Goal: Communication & Community: Answer question/provide support

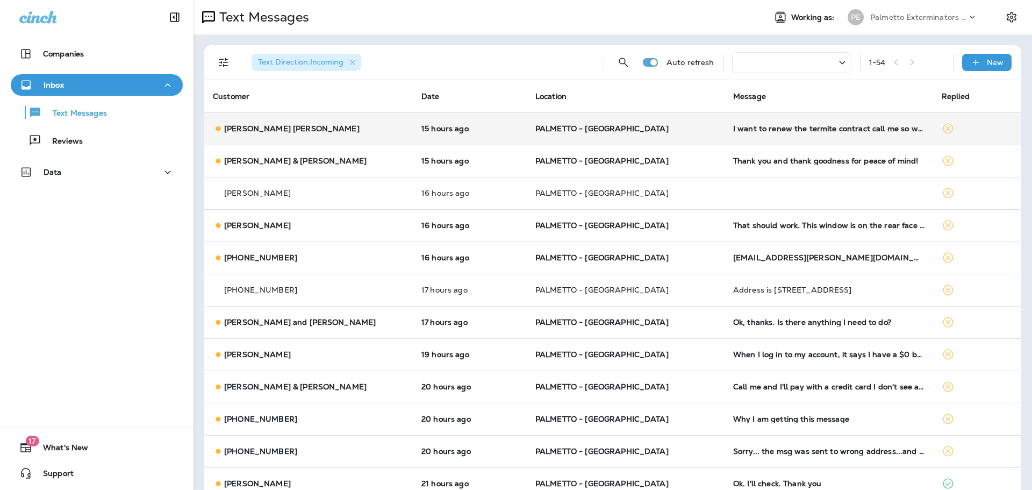
click at [299, 126] on p "[PERSON_NAME] [PERSON_NAME]" at bounding box center [291, 128] width 135 height 9
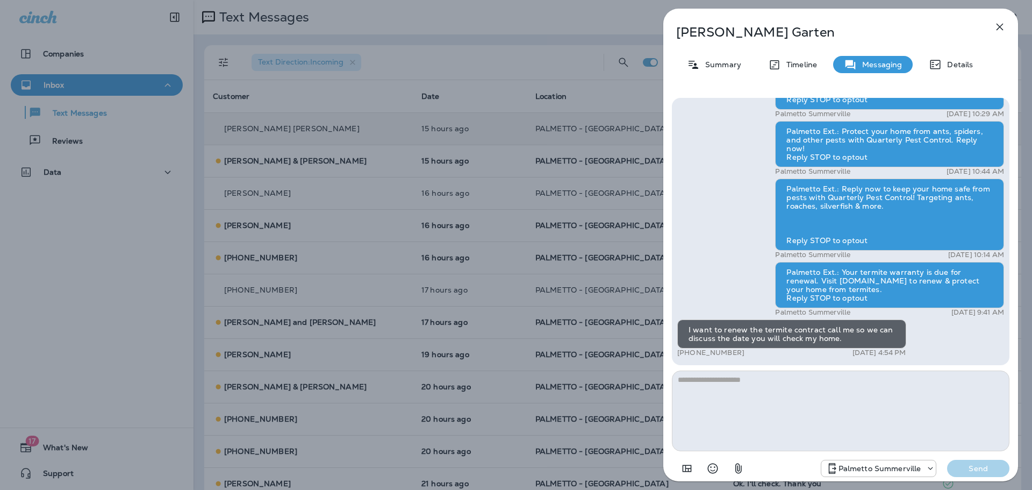
click at [999, 23] on icon "button" at bounding box center [999, 26] width 13 height 13
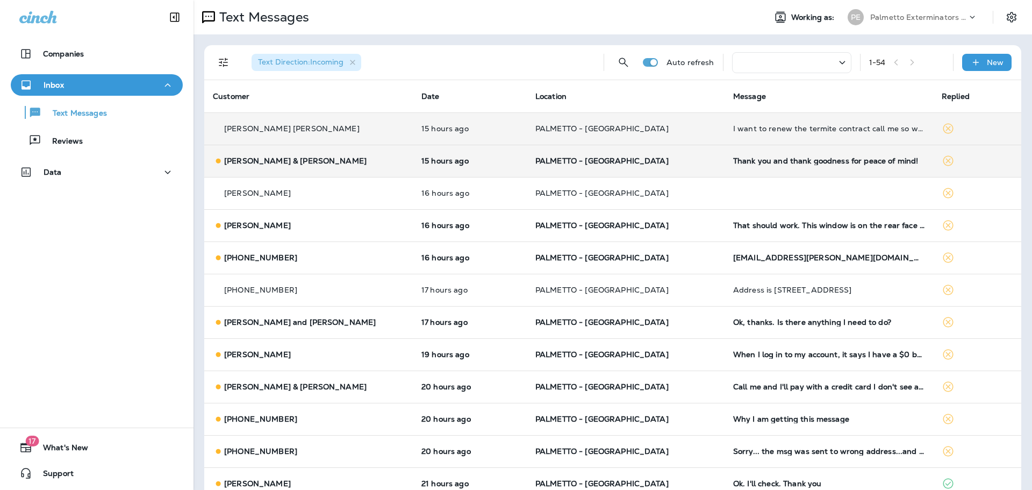
click at [276, 155] on div "[PERSON_NAME] & [PERSON_NAME]" at bounding box center [308, 160] width 191 height 11
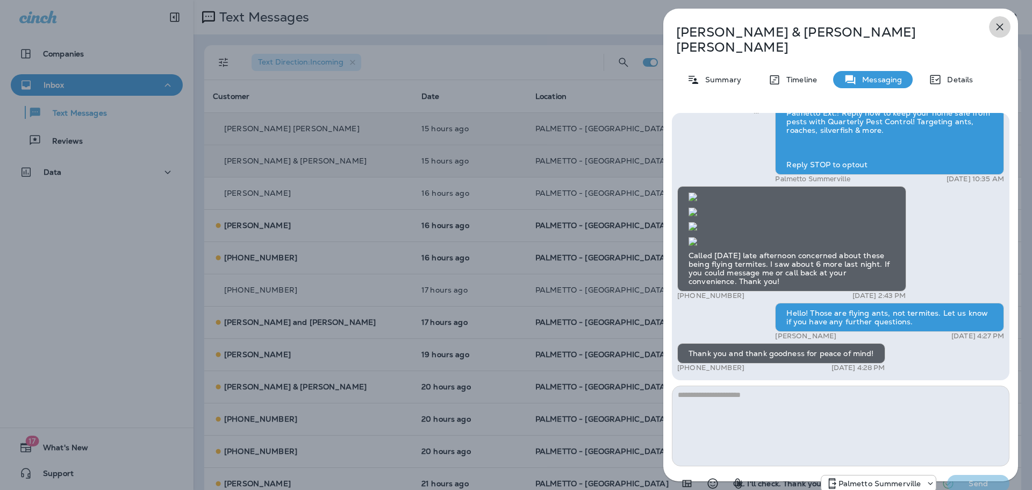
click at [1000, 28] on icon "button" at bounding box center [999, 26] width 13 height 13
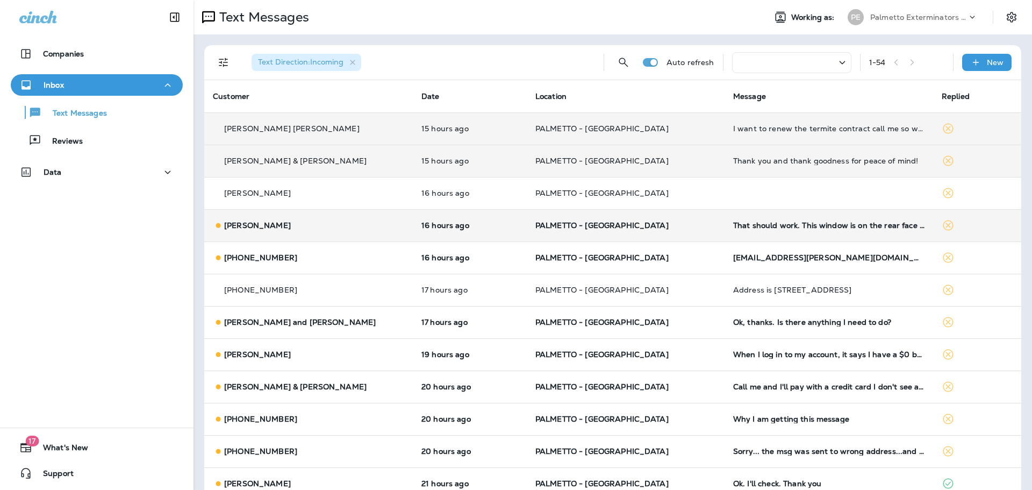
click at [234, 222] on p "[PERSON_NAME]" at bounding box center [257, 225] width 67 height 9
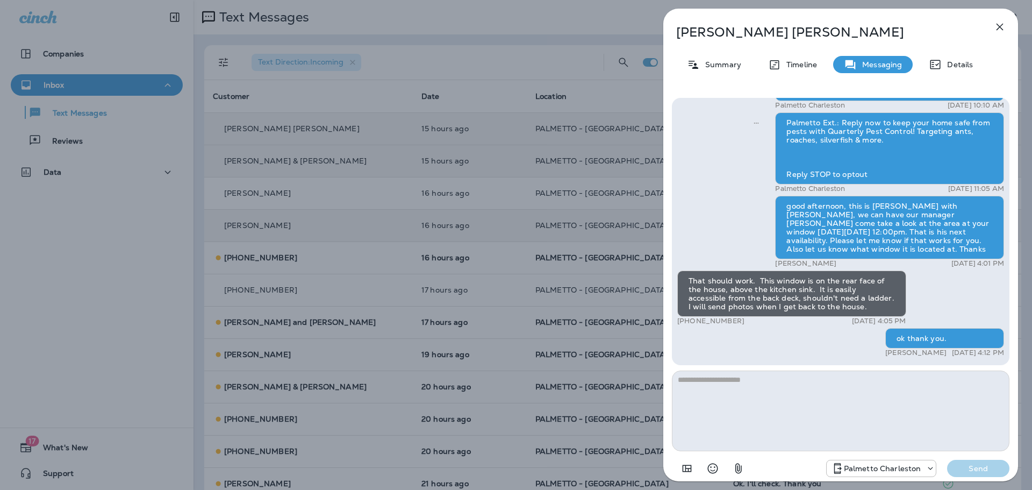
click at [997, 28] on icon "button" at bounding box center [999, 27] width 7 height 7
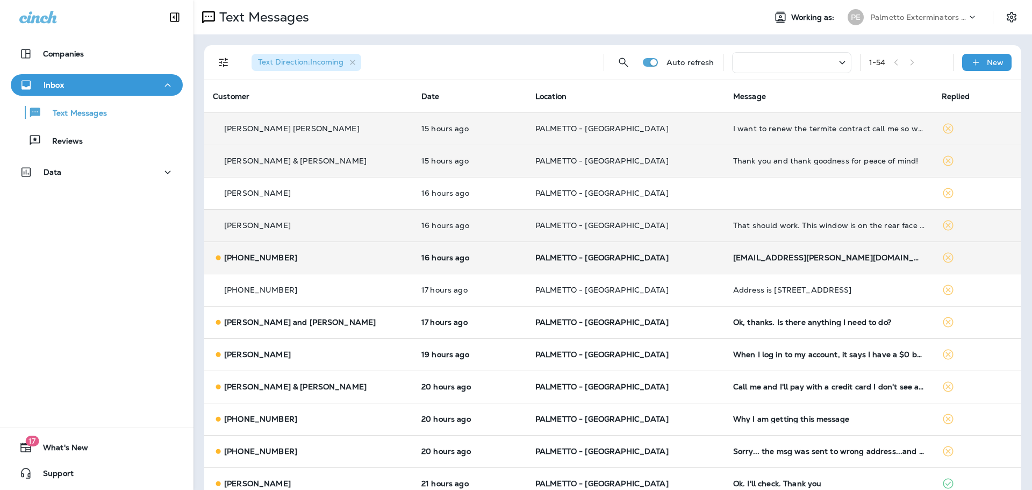
click at [240, 253] on p "[PHONE_NUMBER]" at bounding box center [260, 257] width 73 height 9
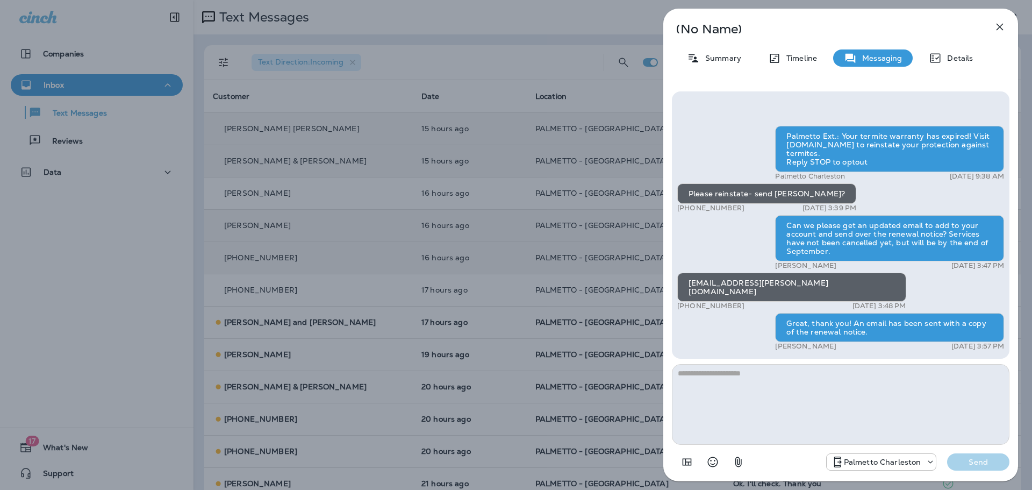
click at [995, 30] on icon "button" at bounding box center [999, 26] width 13 height 13
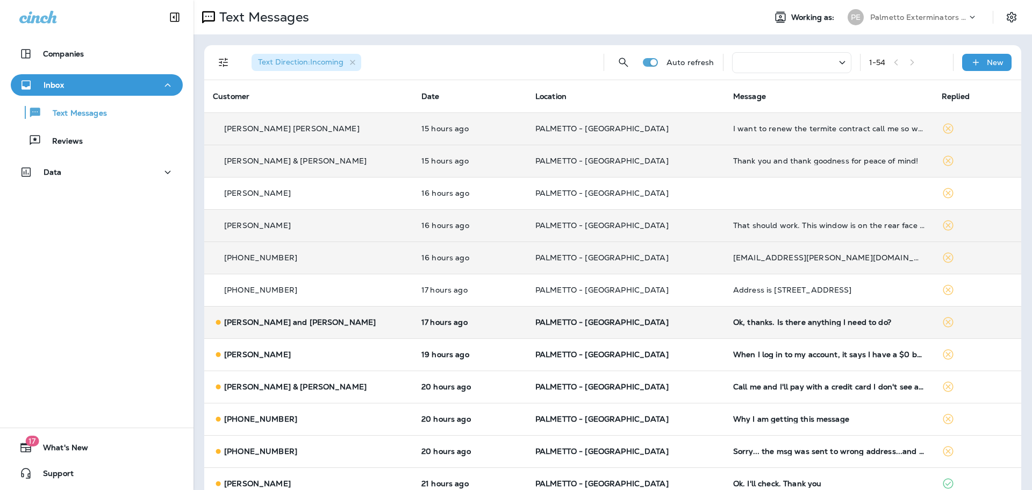
click at [265, 324] on p "[PERSON_NAME] and [PERSON_NAME]" at bounding box center [300, 322] width 152 height 9
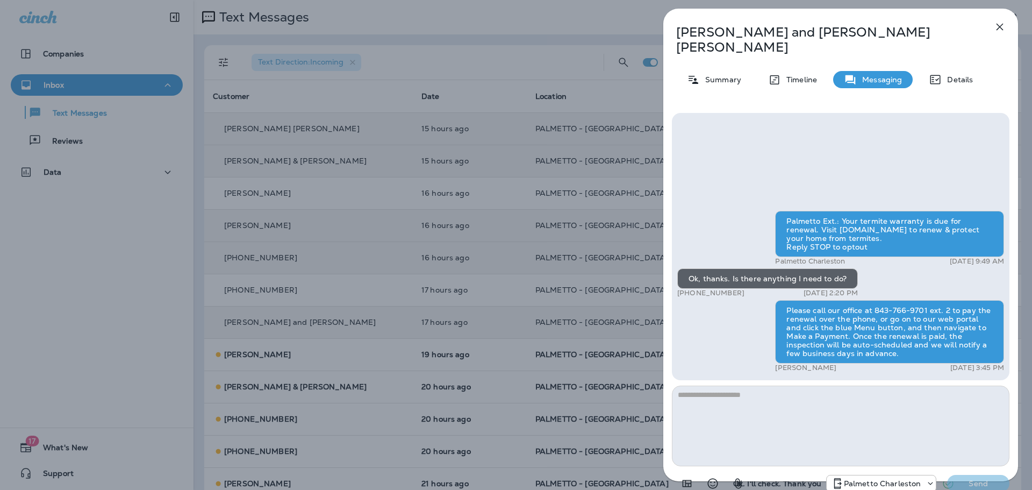
click at [1000, 24] on icon "button" at bounding box center [999, 26] width 13 height 13
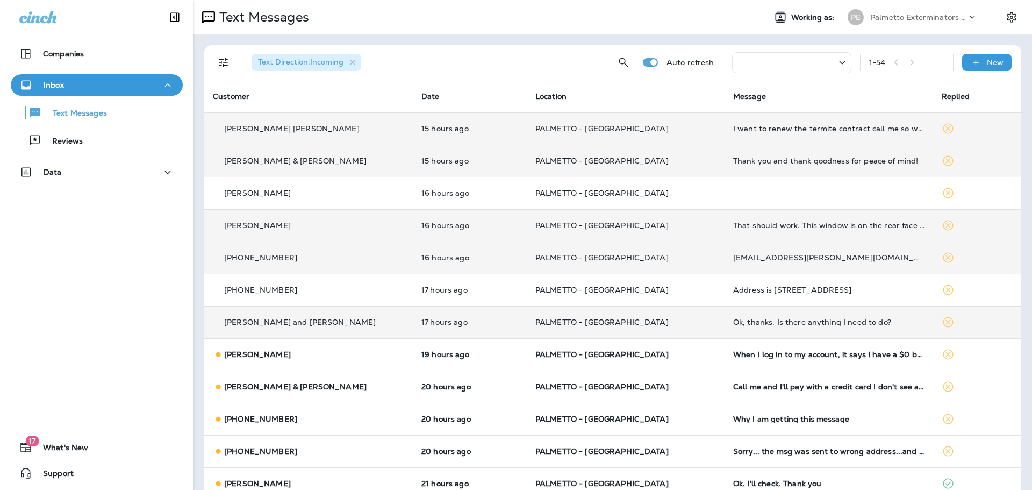
click at [268, 326] on p "[PERSON_NAME] and [PERSON_NAME]" at bounding box center [300, 322] width 152 height 9
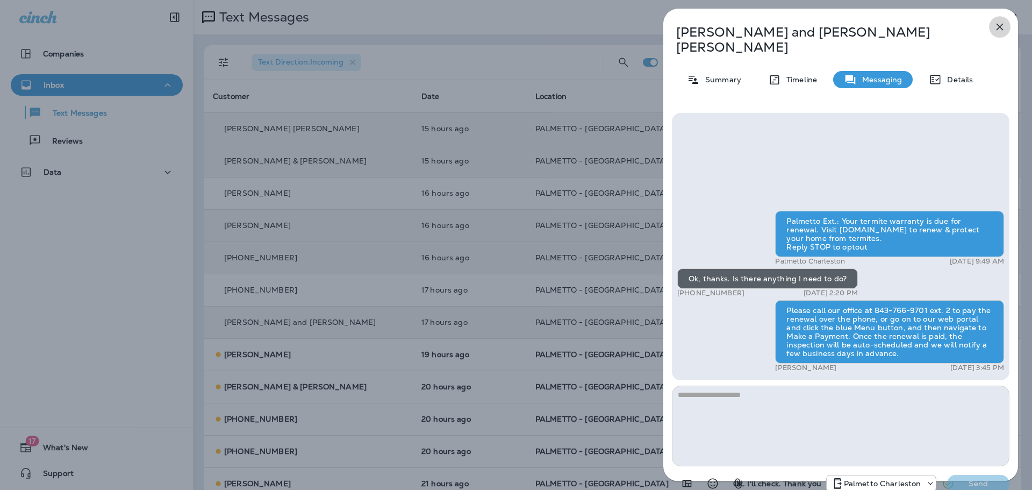
click at [999, 25] on icon "button" at bounding box center [999, 26] width 13 height 13
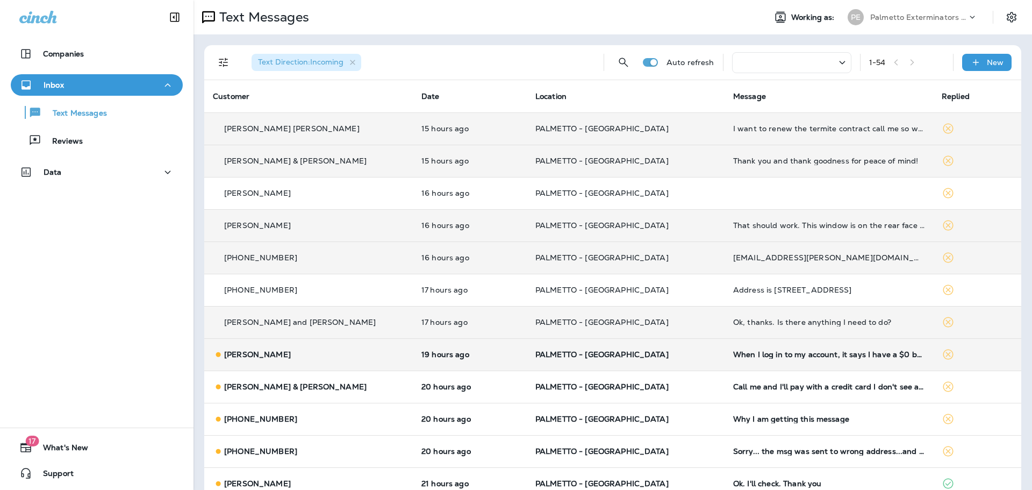
click at [256, 356] on p "[PERSON_NAME]" at bounding box center [257, 354] width 67 height 9
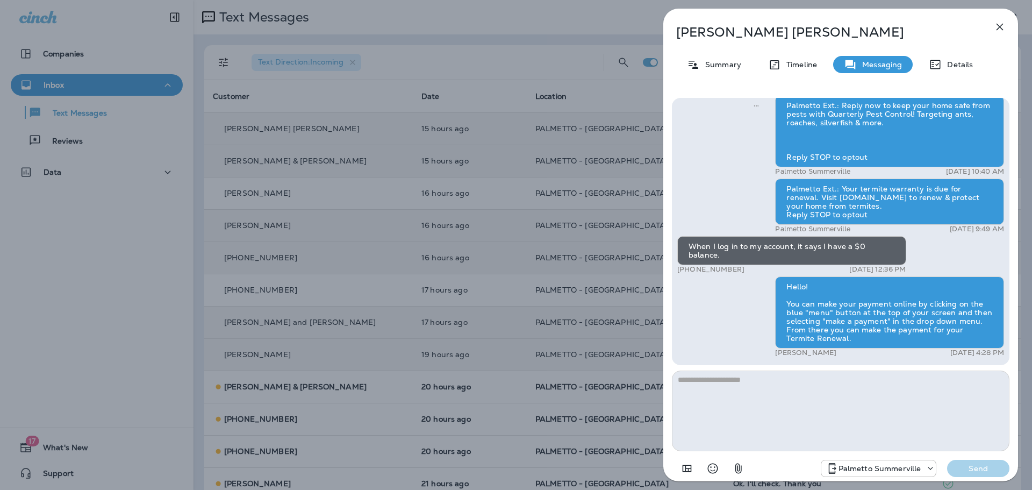
click at [1001, 23] on icon "button" at bounding box center [999, 26] width 13 height 13
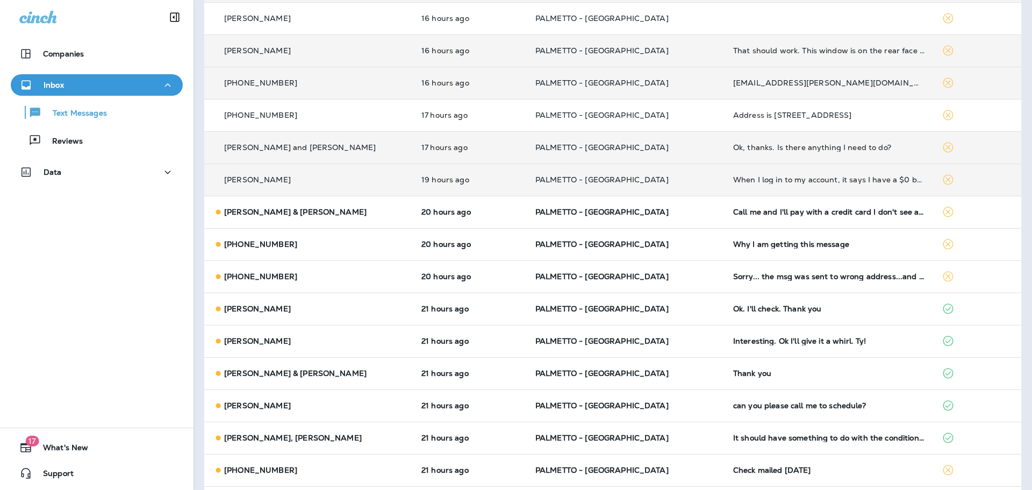
scroll to position [156, 0]
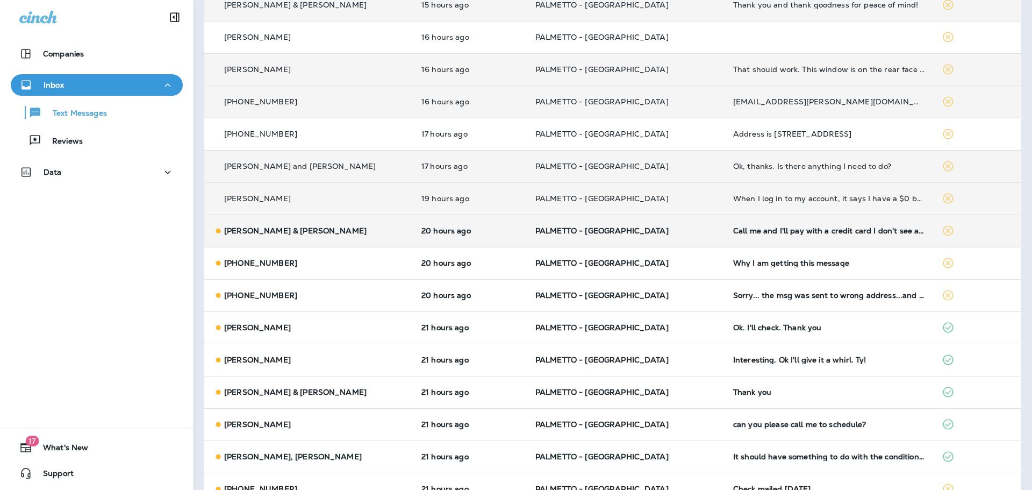
click at [258, 233] on p "[PERSON_NAME] & [PERSON_NAME]" at bounding box center [295, 230] width 142 height 9
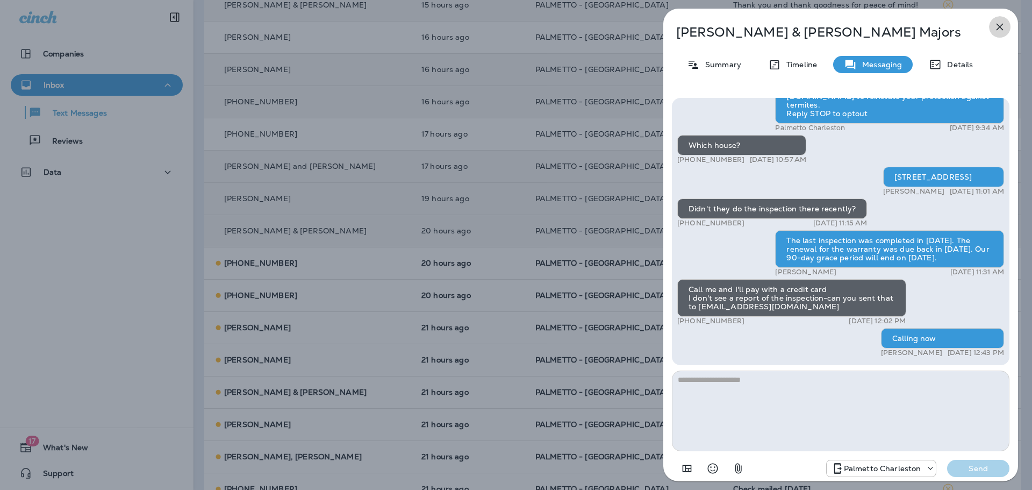
click at [999, 26] on icon "button" at bounding box center [999, 27] width 7 height 7
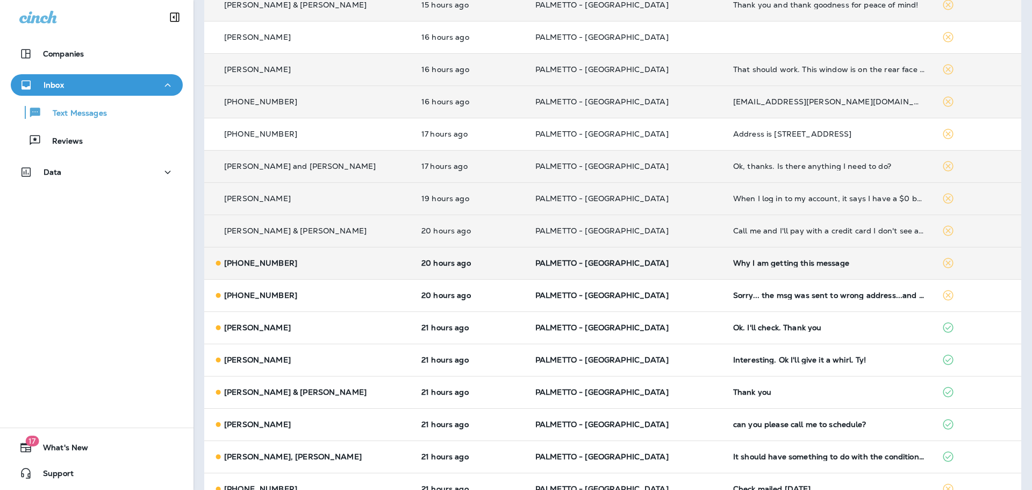
click at [256, 265] on p "[PHONE_NUMBER]" at bounding box center [260, 263] width 73 height 9
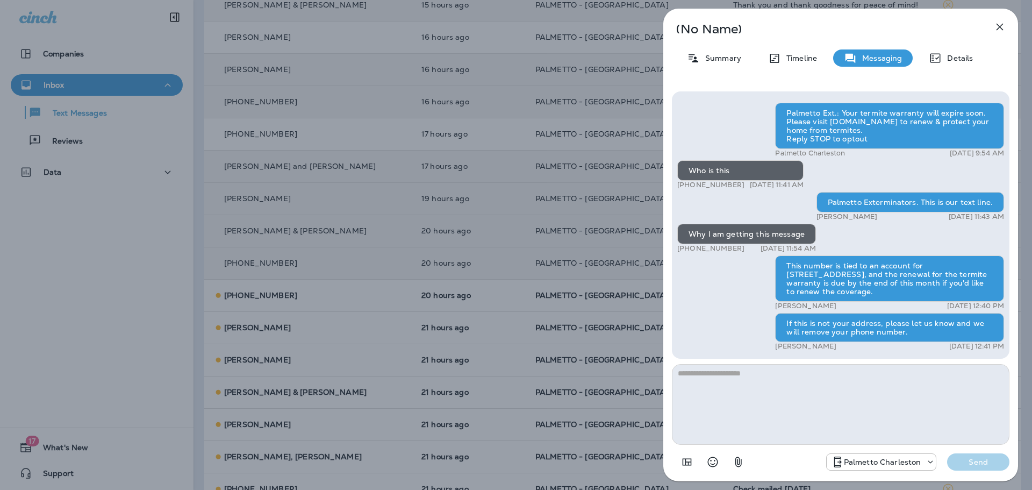
click at [1002, 28] on icon "button" at bounding box center [999, 26] width 13 height 13
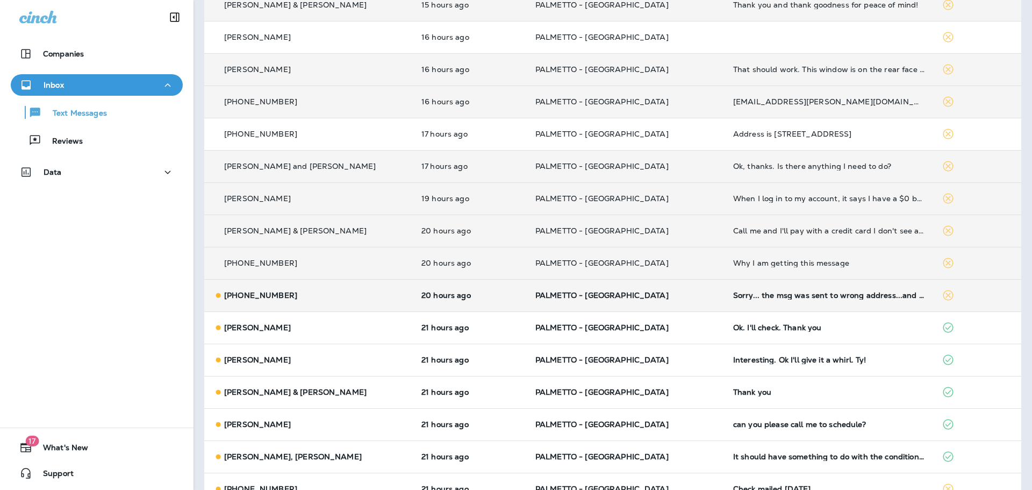
click at [272, 291] on p "[PHONE_NUMBER]" at bounding box center [260, 295] width 73 height 9
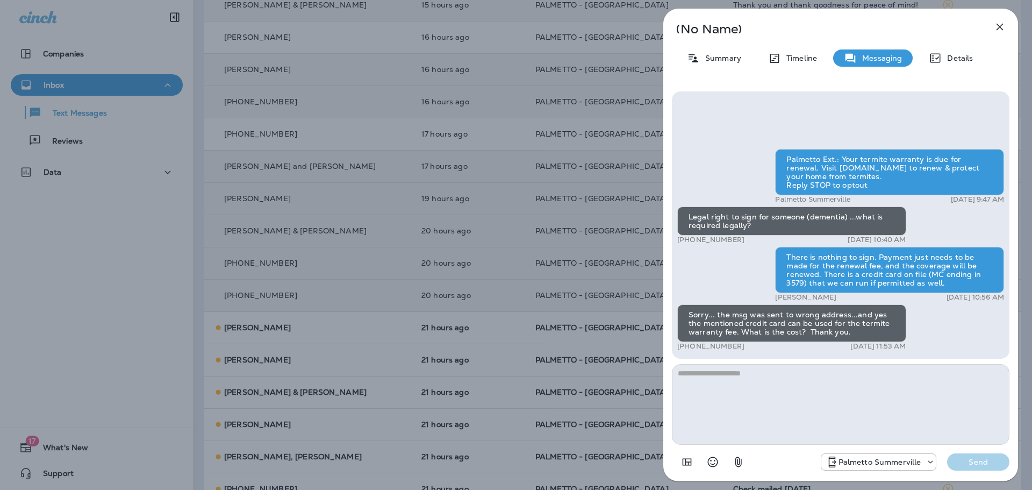
click at [995, 26] on icon "button" at bounding box center [999, 26] width 13 height 13
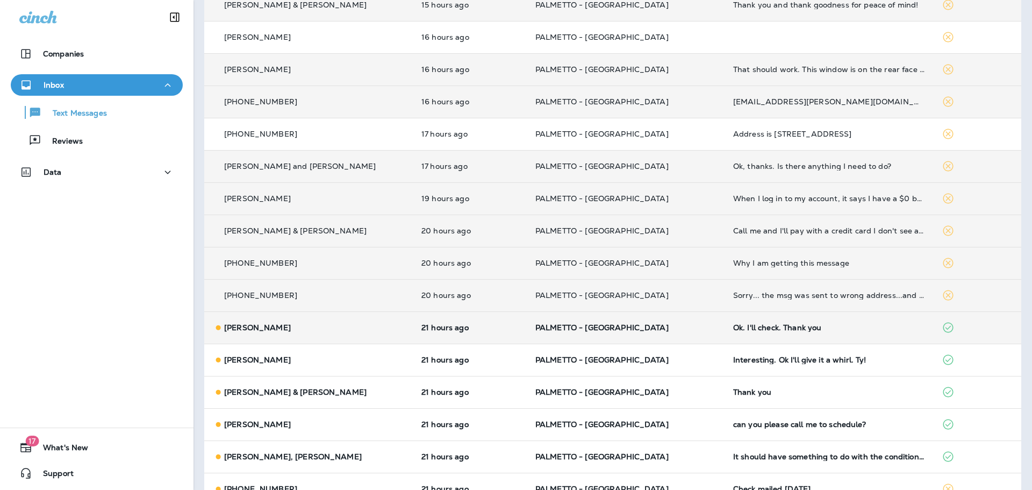
click at [250, 328] on p "[PERSON_NAME]" at bounding box center [257, 327] width 67 height 9
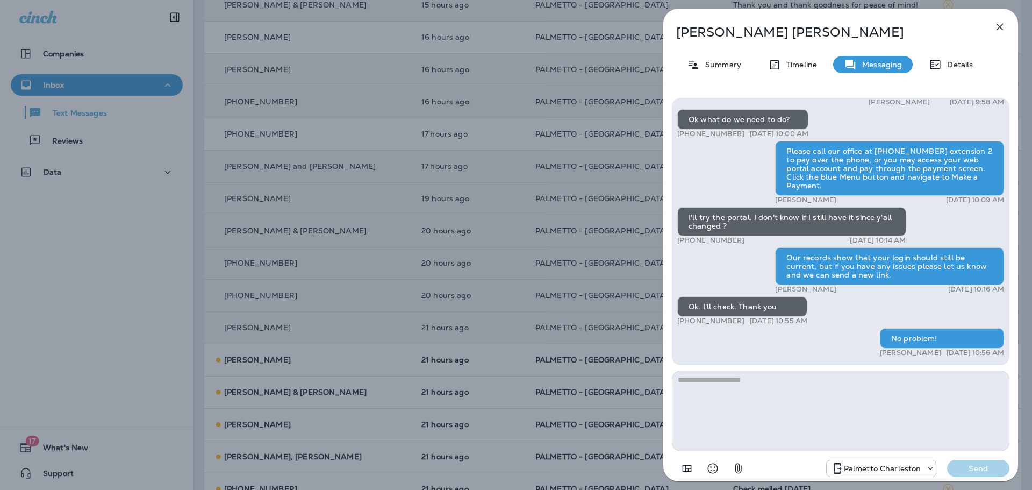
click at [1002, 26] on icon "button" at bounding box center [999, 26] width 13 height 13
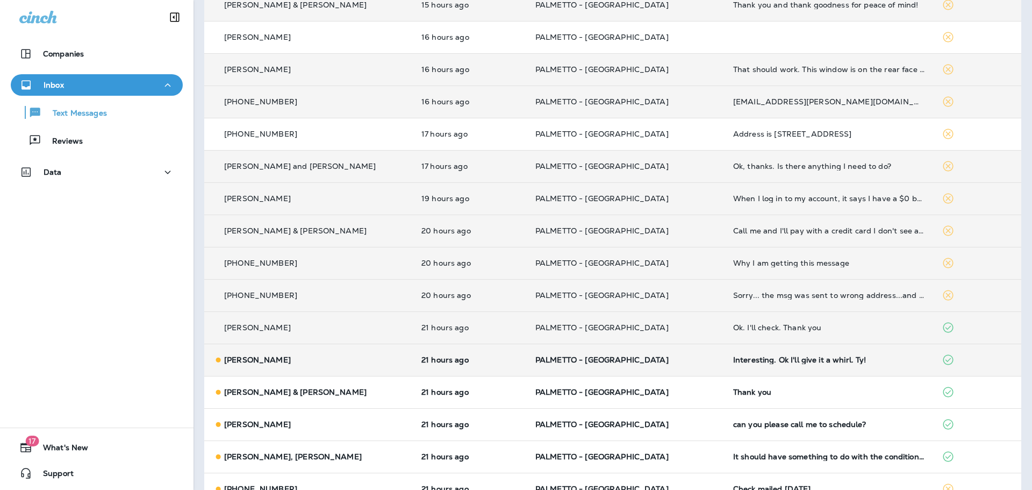
click at [239, 358] on p "[PERSON_NAME]" at bounding box center [257, 359] width 67 height 9
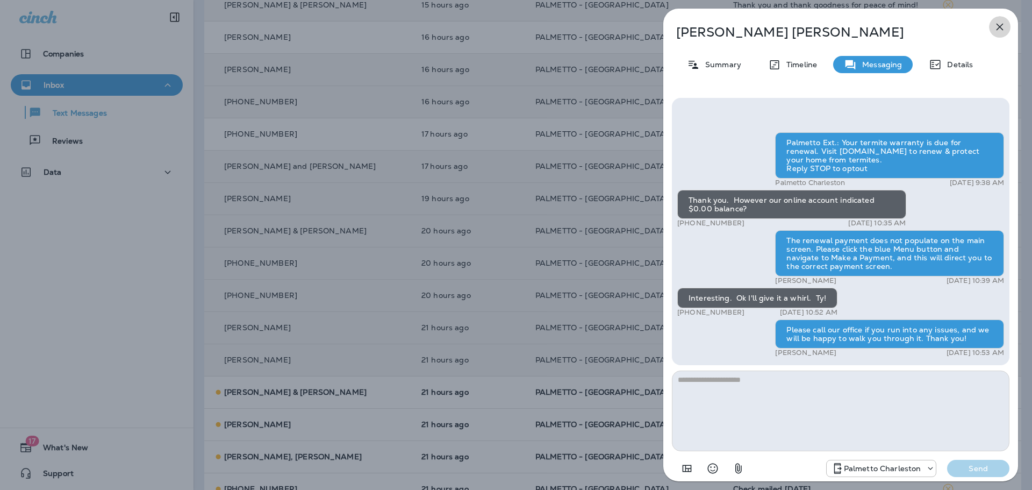
click at [998, 25] on icon "button" at bounding box center [999, 27] width 7 height 7
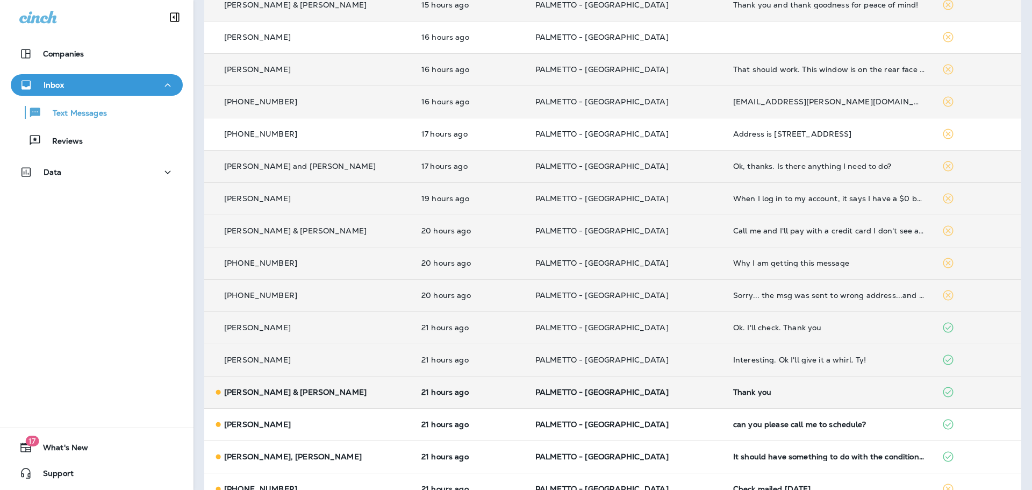
click at [230, 393] on p "[PERSON_NAME] & [PERSON_NAME]" at bounding box center [295, 391] width 142 height 9
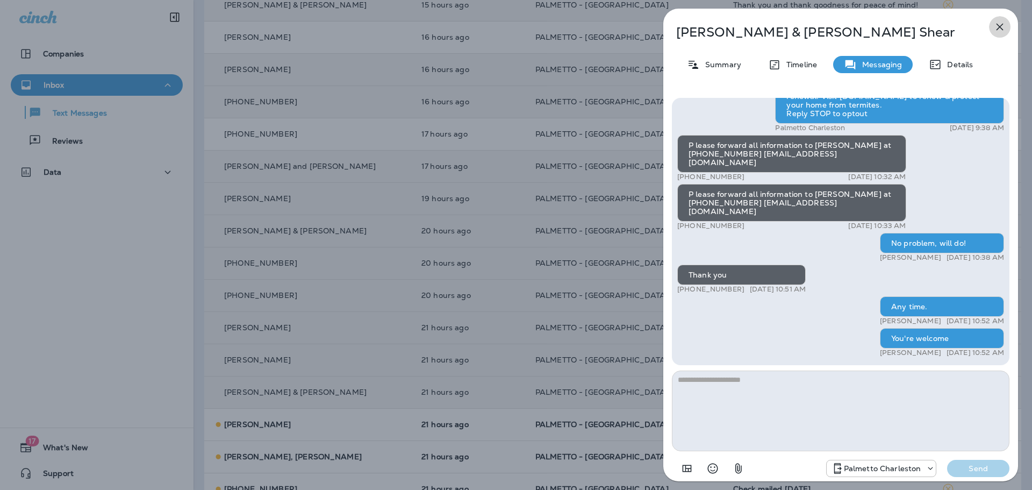
click at [1000, 26] on icon "button" at bounding box center [999, 27] width 7 height 7
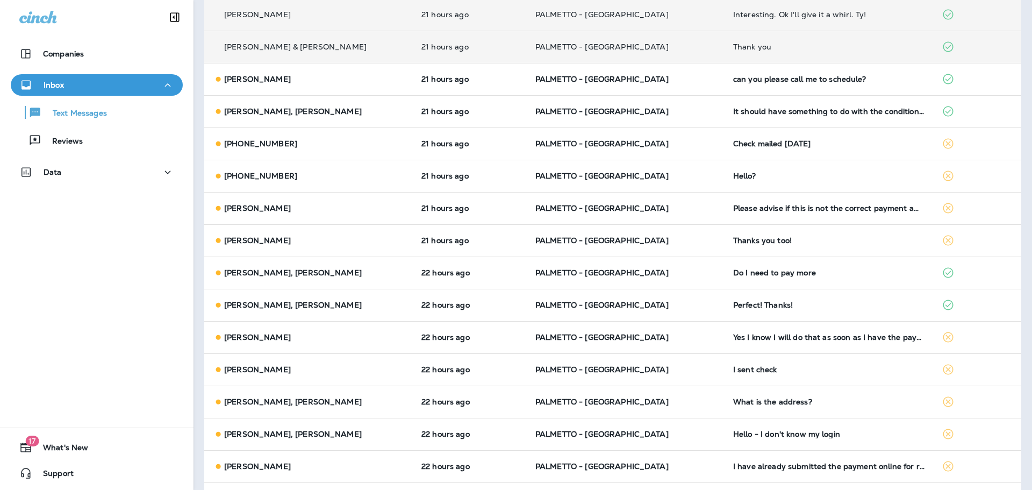
scroll to position [507, 0]
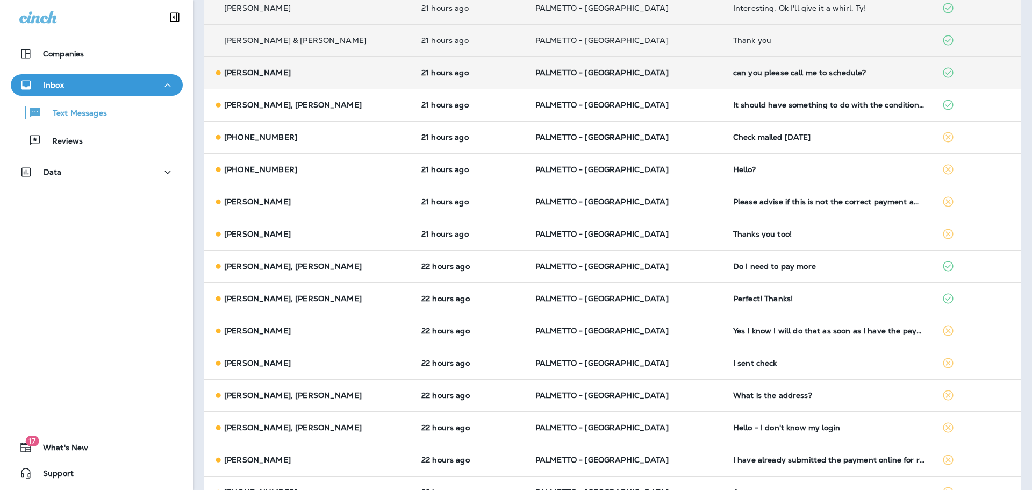
click at [260, 70] on p "[PERSON_NAME]" at bounding box center [257, 72] width 67 height 9
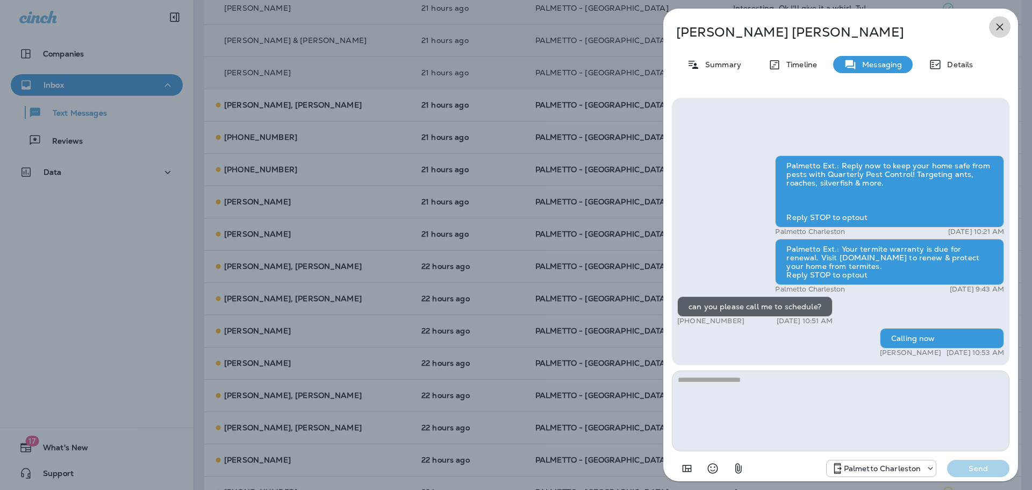
click at [1000, 24] on icon "button" at bounding box center [999, 26] width 13 height 13
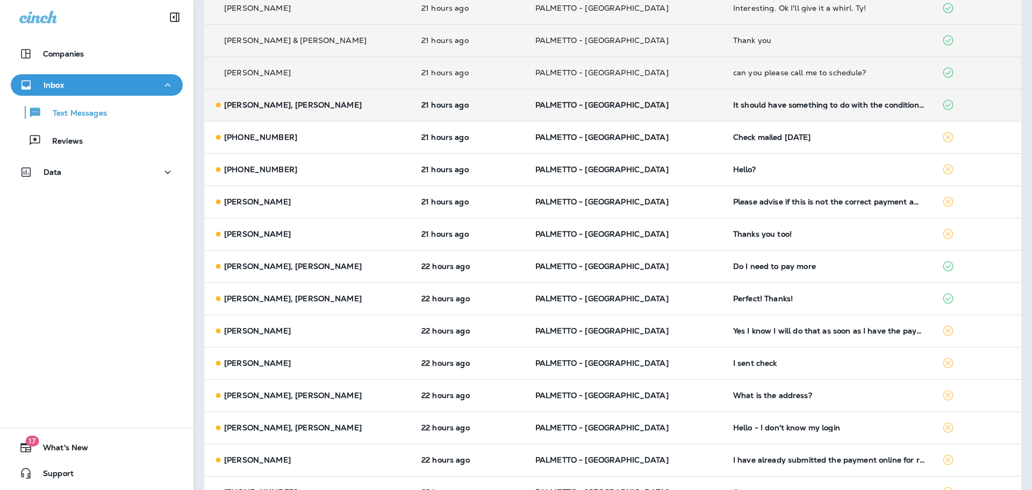
click at [271, 103] on p "[PERSON_NAME], [PERSON_NAME]" at bounding box center [293, 104] width 138 height 9
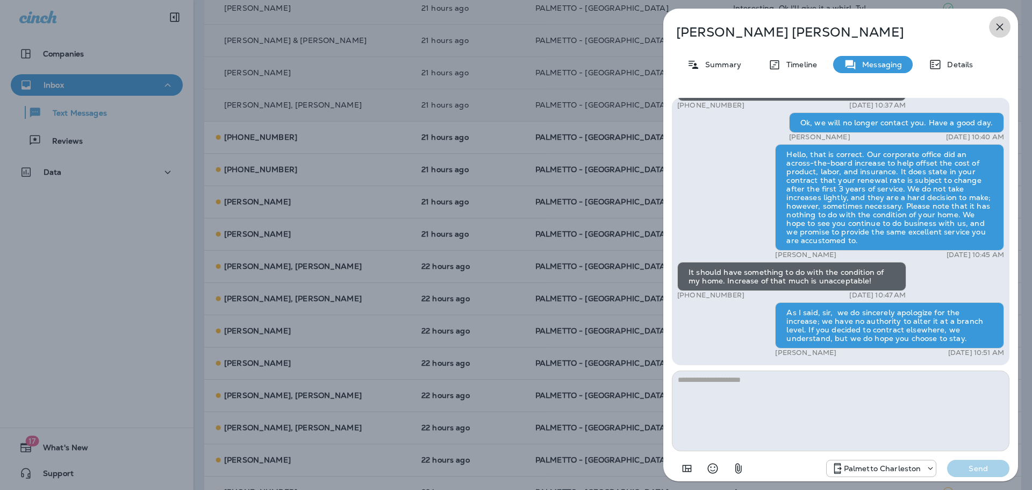
click at [997, 27] on icon "button" at bounding box center [999, 26] width 13 height 13
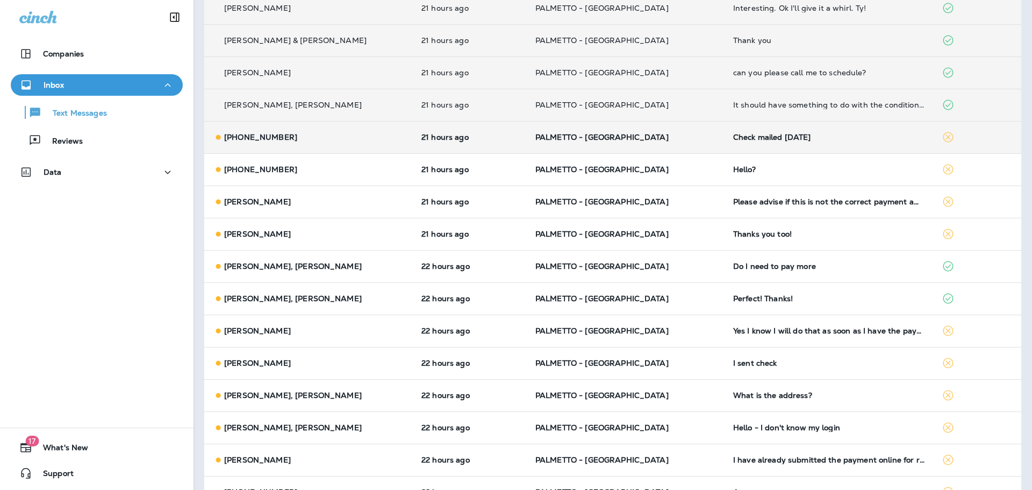
click at [226, 139] on p "[PHONE_NUMBER]" at bounding box center [260, 137] width 73 height 9
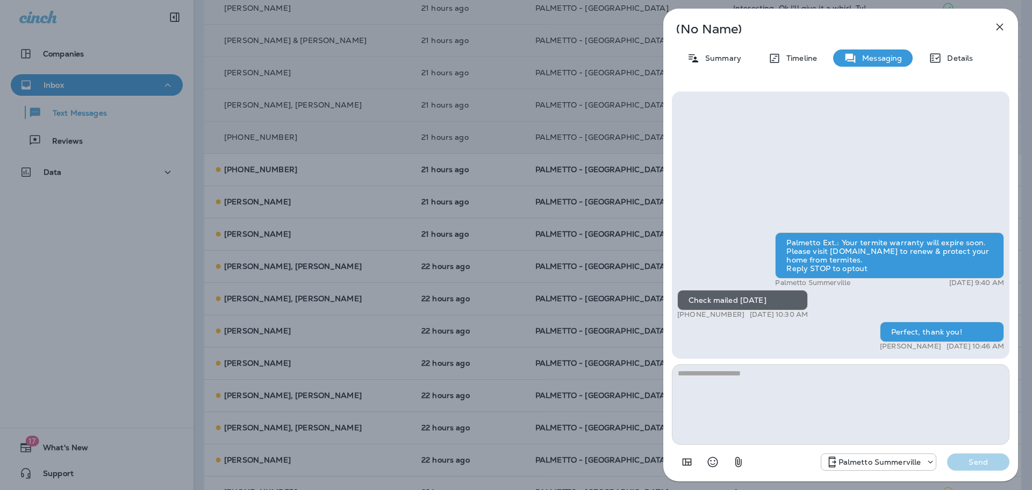
click at [994, 28] on icon "button" at bounding box center [999, 26] width 13 height 13
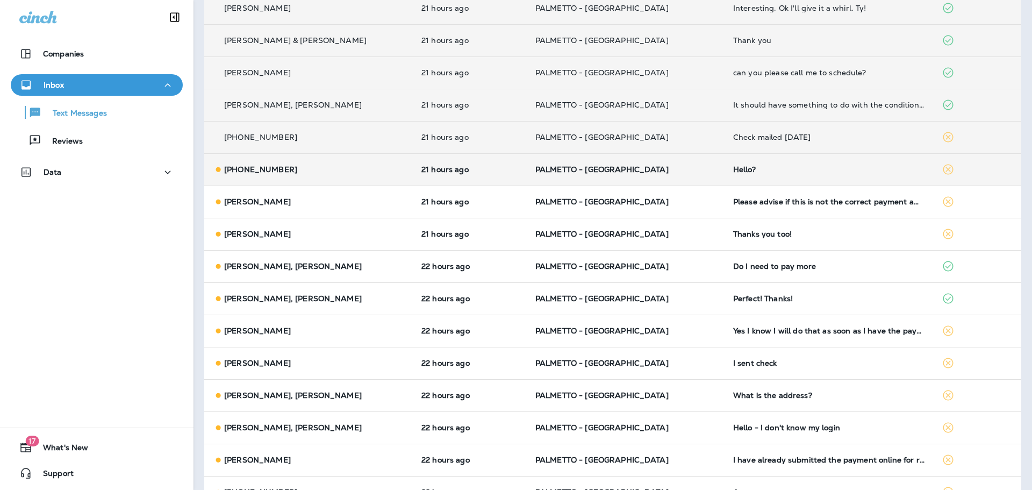
click at [222, 171] on icon at bounding box center [218, 169] width 11 height 11
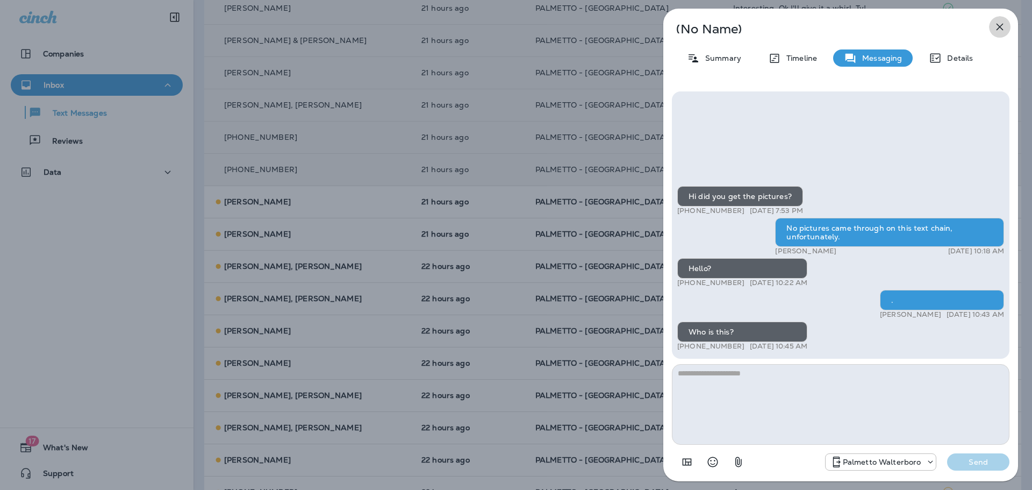
click at [1001, 25] on icon "button" at bounding box center [999, 27] width 7 height 7
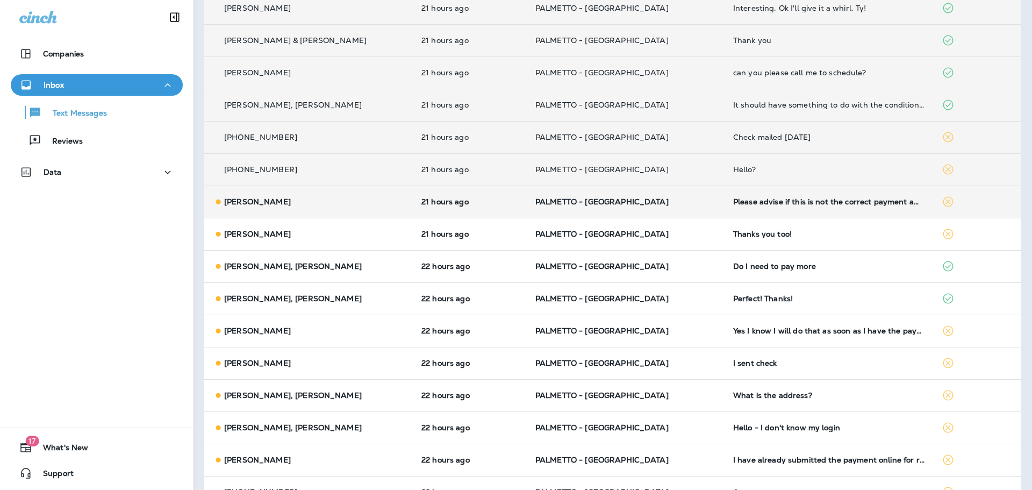
click at [241, 200] on p "[PERSON_NAME]" at bounding box center [257, 201] width 67 height 9
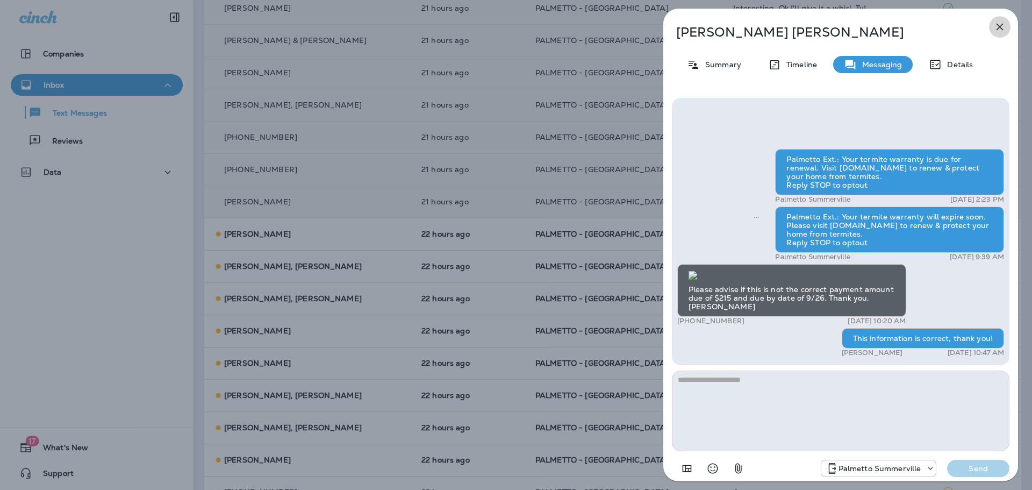
click at [993, 28] on icon "button" at bounding box center [999, 26] width 13 height 13
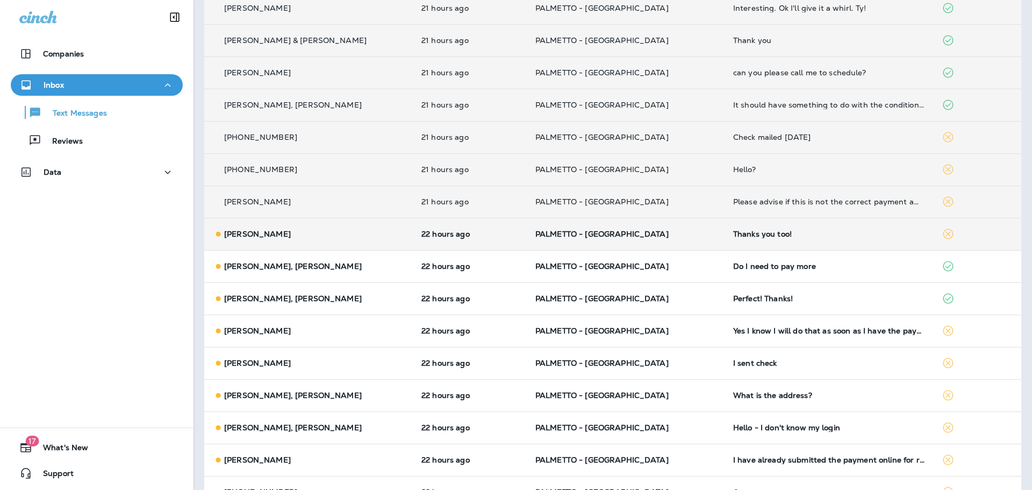
click at [245, 238] on p "[PERSON_NAME]" at bounding box center [257, 233] width 67 height 9
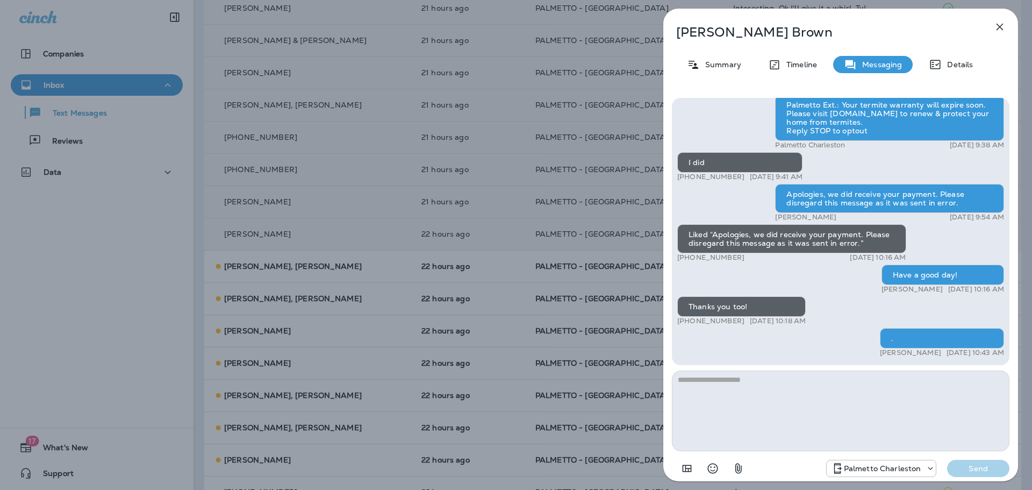
click at [999, 25] on icon "button" at bounding box center [999, 26] width 13 height 13
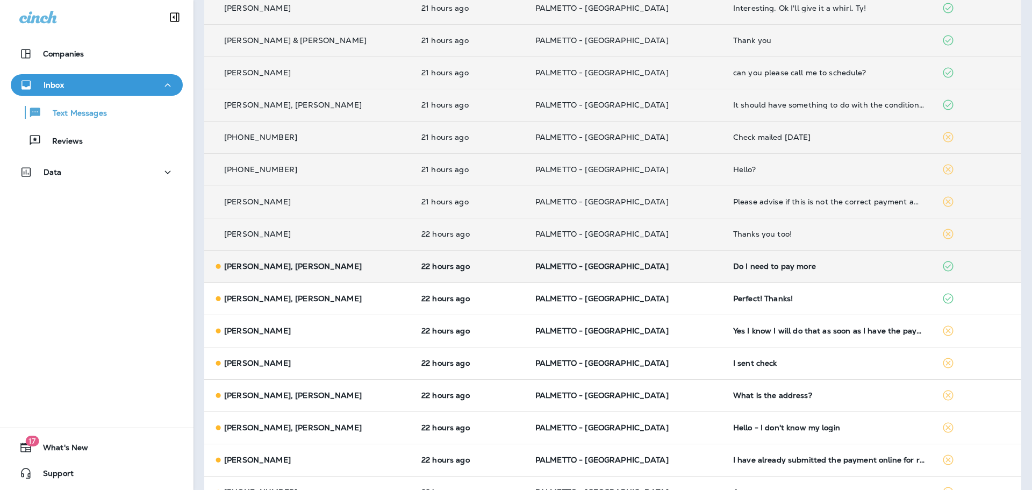
click at [255, 263] on p "[PERSON_NAME], [PERSON_NAME]" at bounding box center [293, 266] width 138 height 9
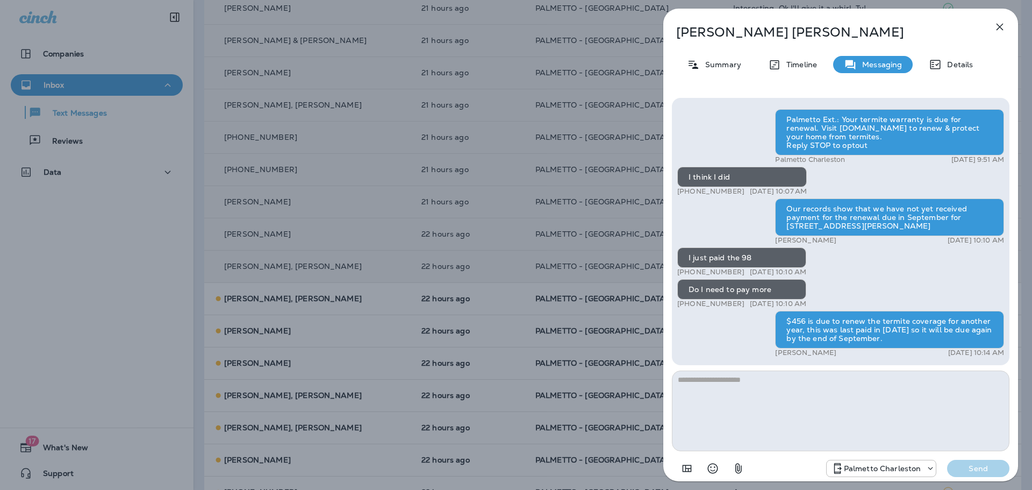
click at [996, 26] on icon "button" at bounding box center [999, 26] width 13 height 13
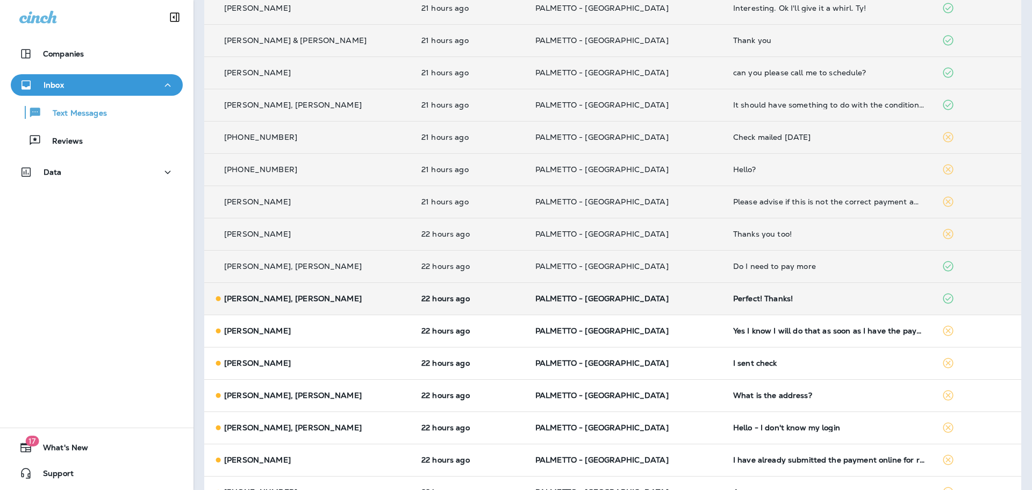
click at [271, 297] on p "[PERSON_NAME], [PERSON_NAME]" at bounding box center [293, 298] width 138 height 9
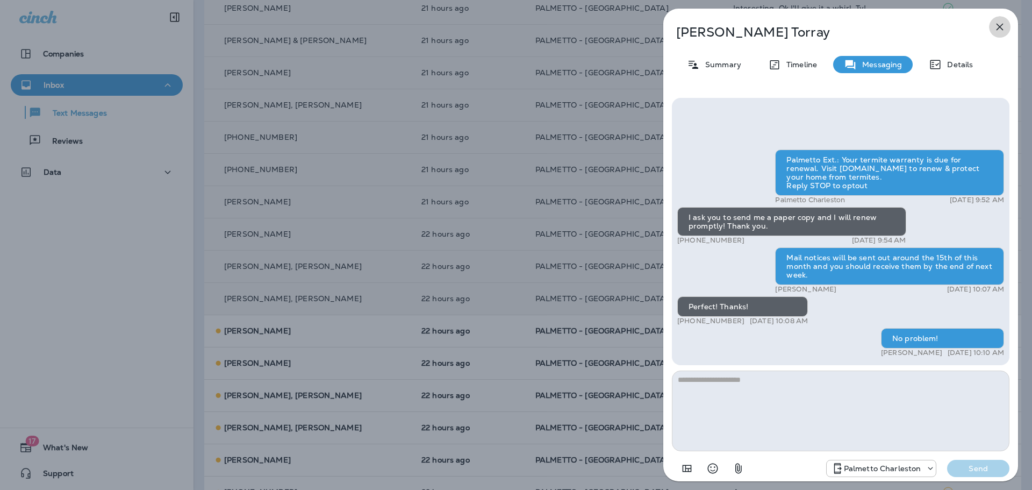
click at [998, 29] on icon "button" at bounding box center [999, 27] width 7 height 7
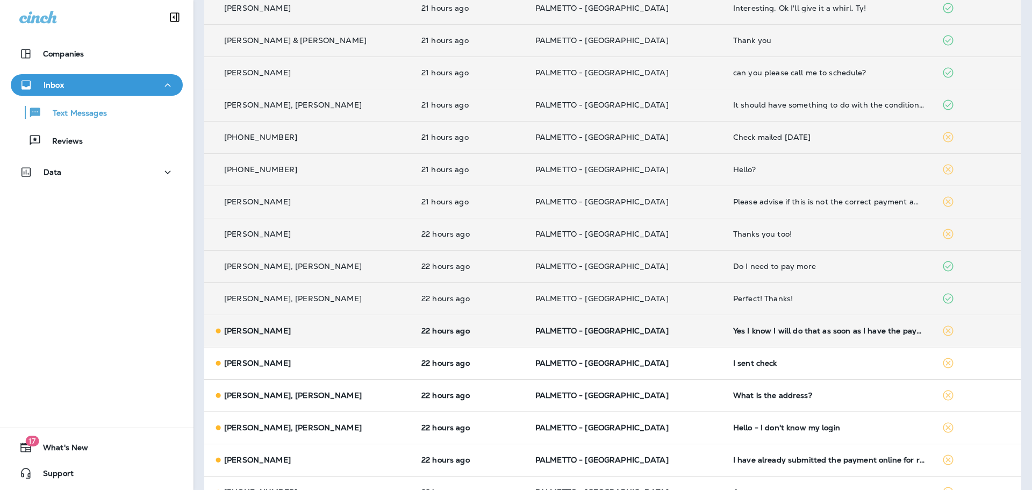
click at [231, 333] on p "[PERSON_NAME]" at bounding box center [257, 330] width 67 height 9
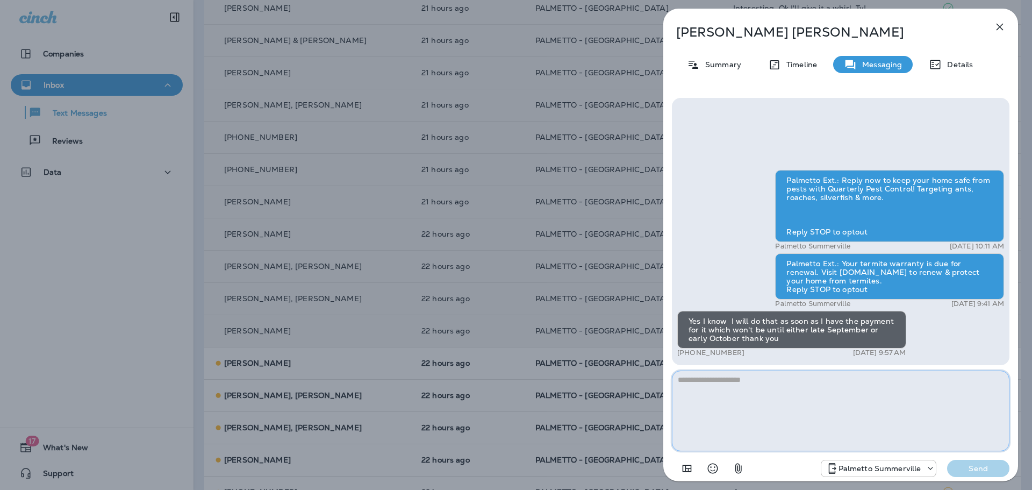
click at [699, 378] on textarea at bounding box center [841, 410] width 338 height 81
type textarea "*"
type textarea "**********"
drag, startPoint x: 917, startPoint y: 380, endPoint x: 680, endPoint y: 381, distance: 237.0
click at [680, 381] on textarea "**********" at bounding box center [841, 410] width 338 height 81
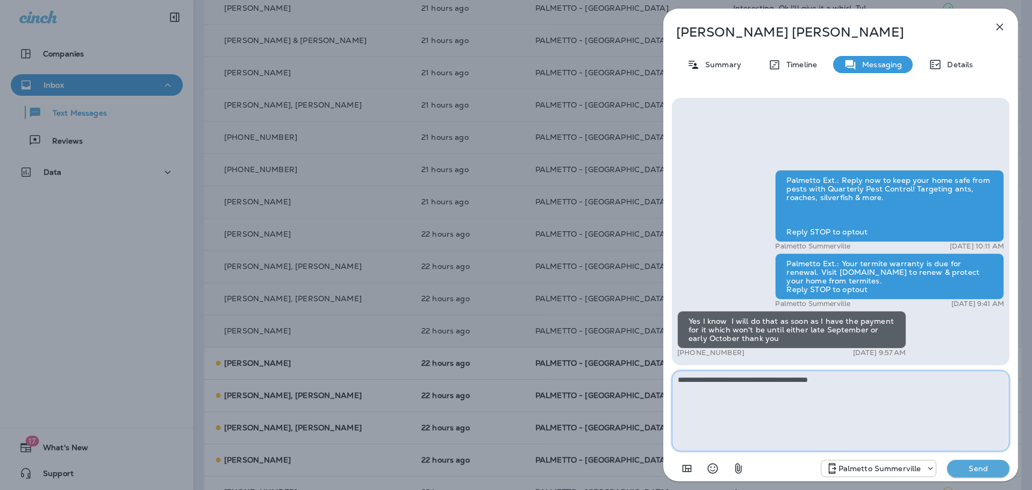
type textarea "**********"
click at [993, 468] on p "Send" at bounding box center [978, 468] width 45 height 10
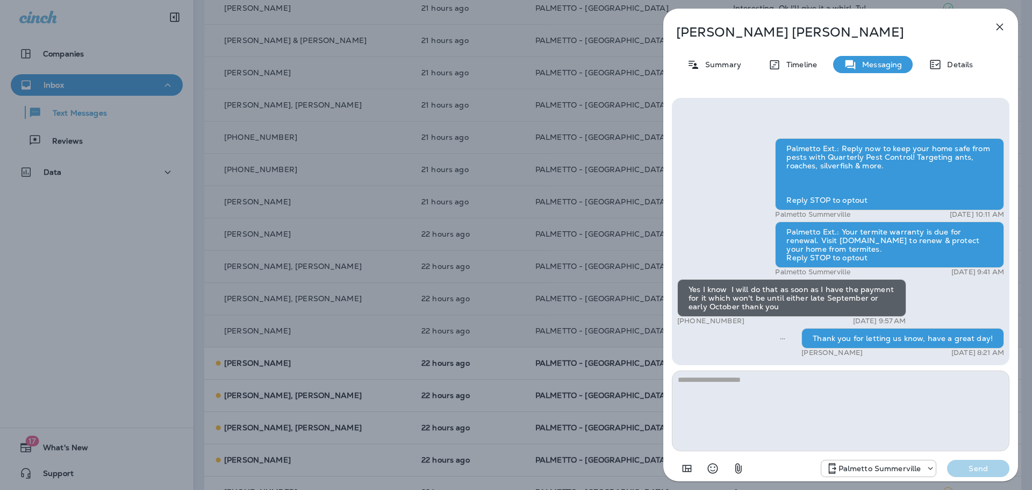
click at [996, 26] on icon "button" at bounding box center [999, 26] width 13 height 13
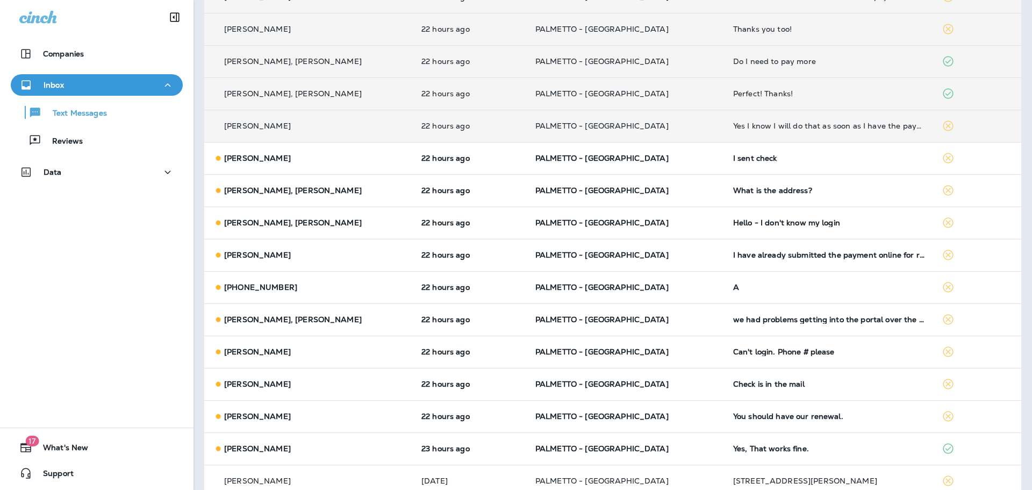
scroll to position [725, 0]
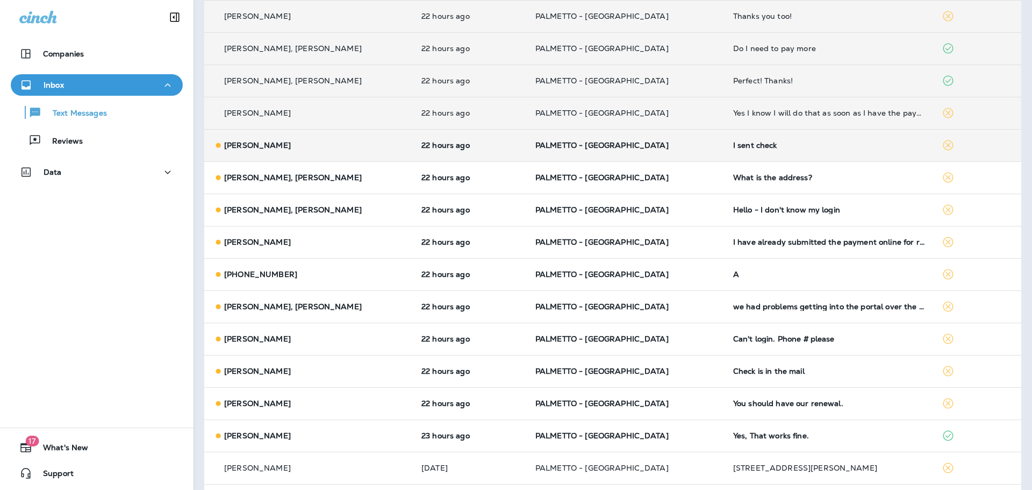
click at [247, 147] on p "[PERSON_NAME]" at bounding box center [257, 145] width 67 height 9
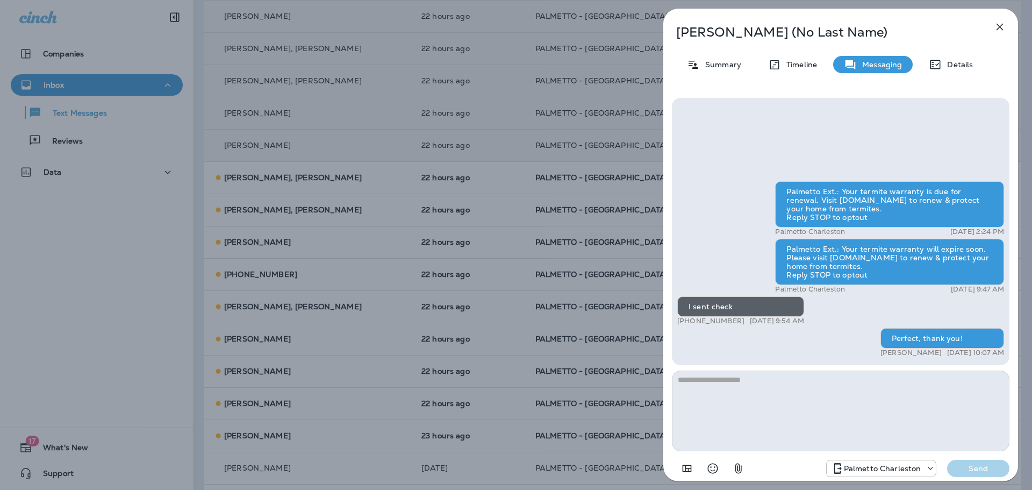
click at [1002, 25] on icon "button" at bounding box center [999, 26] width 13 height 13
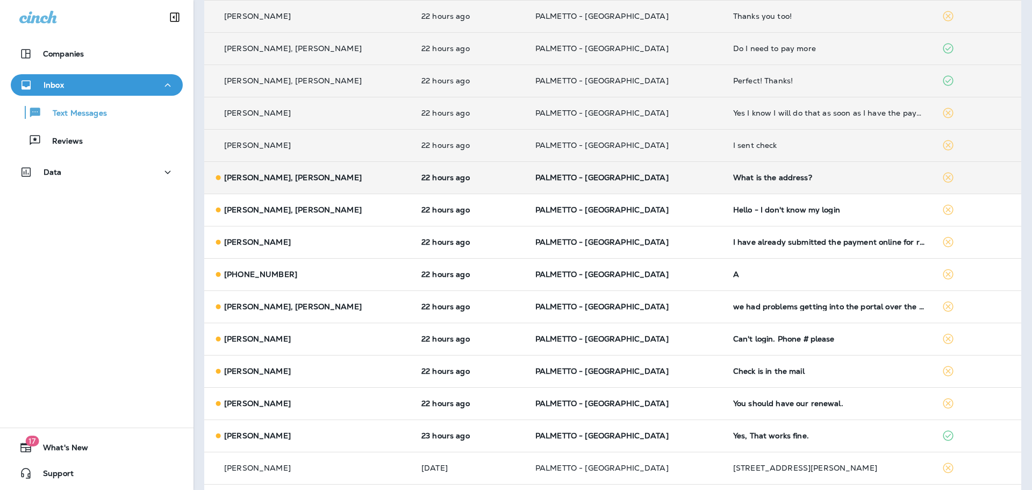
click at [276, 176] on p "[PERSON_NAME], [PERSON_NAME]" at bounding box center [293, 177] width 138 height 9
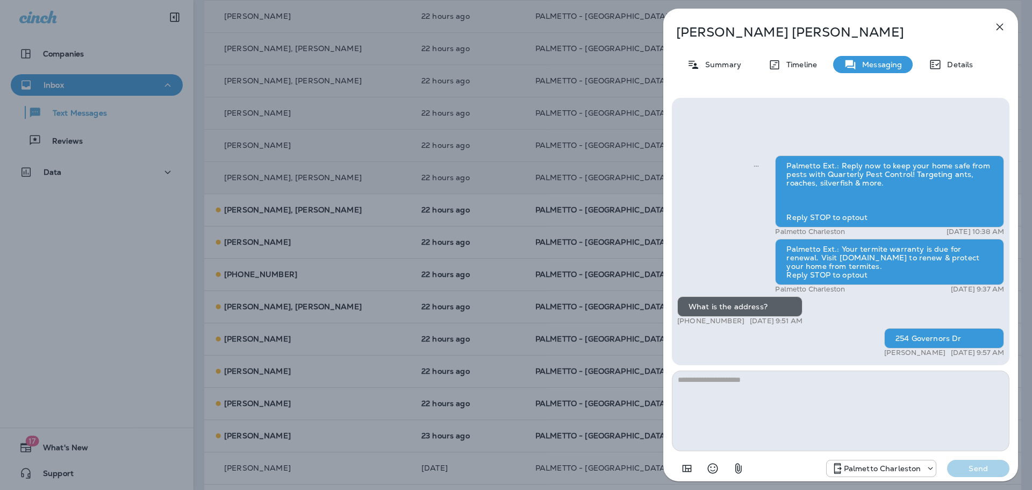
click at [1001, 27] on icon "button" at bounding box center [999, 27] width 7 height 7
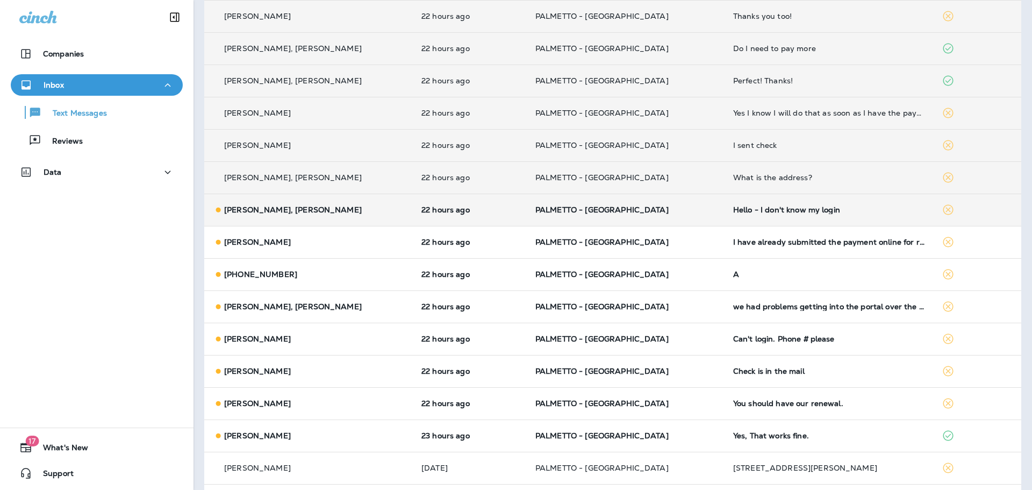
click at [221, 206] on icon at bounding box center [218, 209] width 11 height 11
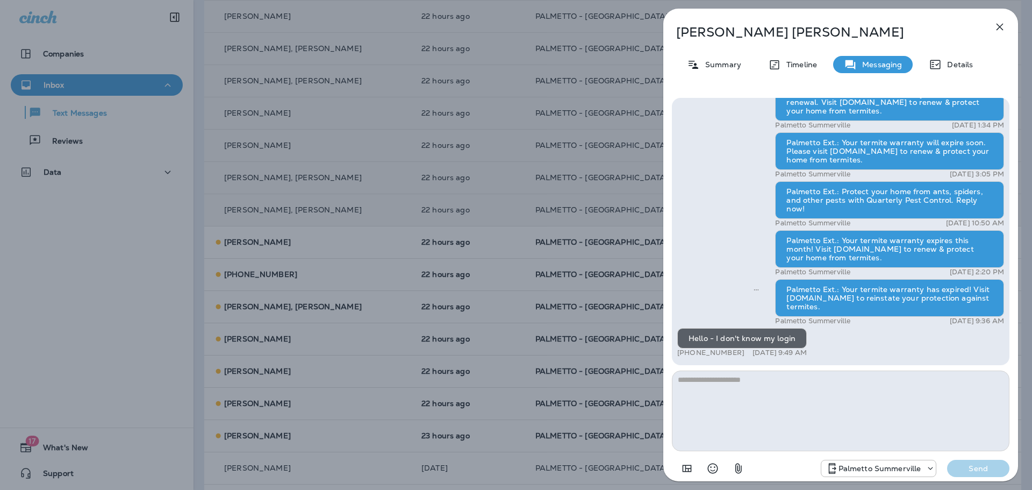
click at [757, 381] on textarea at bounding box center [841, 410] width 338 height 81
type textarea "**********"
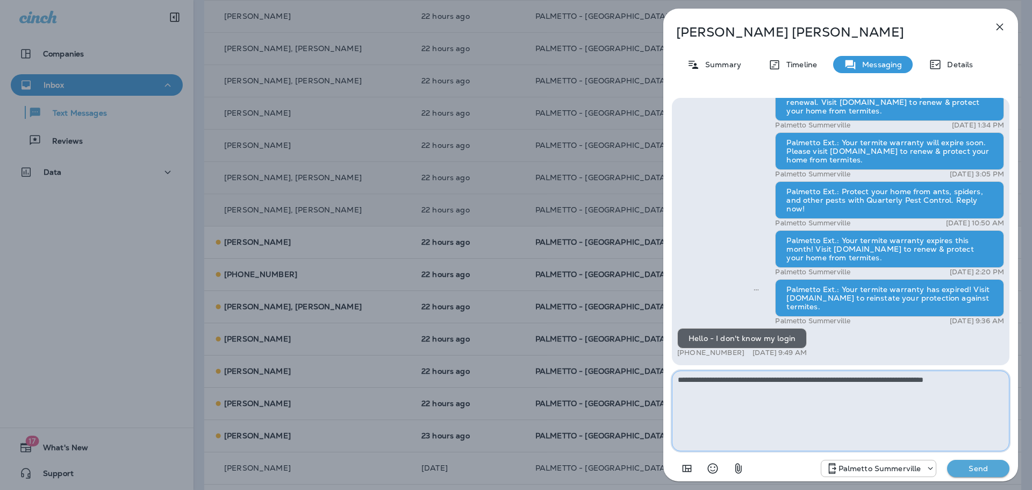
drag, startPoint x: 994, startPoint y: 377, endPoint x: 613, endPoint y: 364, distance: 381.8
click at [613, 364] on div "[PERSON_NAME], [PERSON_NAME] Summary Timeline Messaging Details Palmetto Ext.: …" at bounding box center [516, 245] width 1032 height 490
click at [724, 378] on textarea at bounding box center [841, 410] width 338 height 81
type textarea "*"
click at [756, 382] on textarea "**********" at bounding box center [841, 410] width 338 height 81
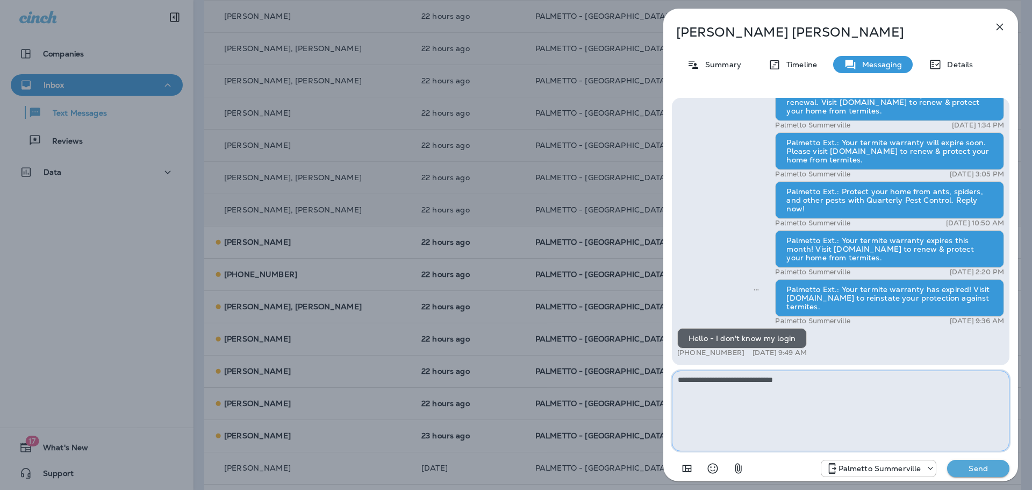
type textarea "**********"
click at [980, 471] on p "Send" at bounding box center [978, 468] width 45 height 10
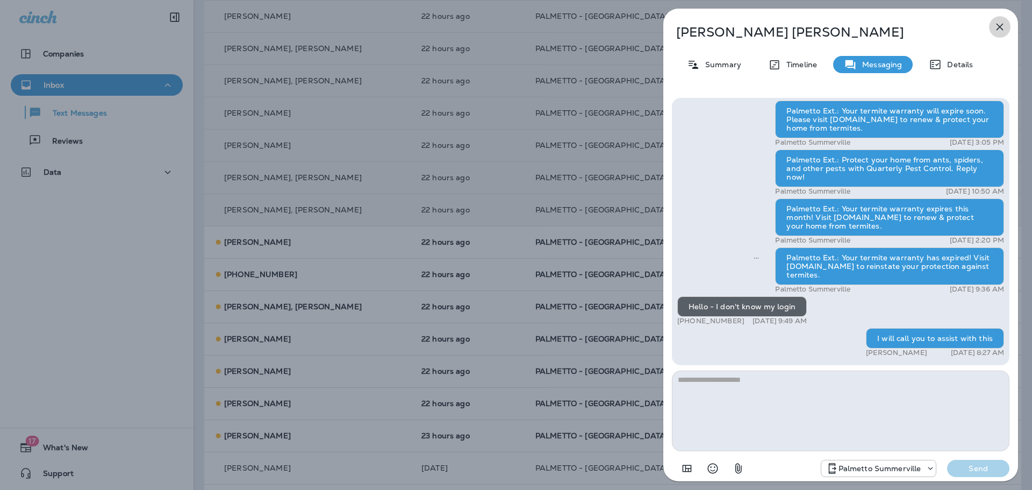
click at [1002, 26] on icon "button" at bounding box center [999, 26] width 13 height 13
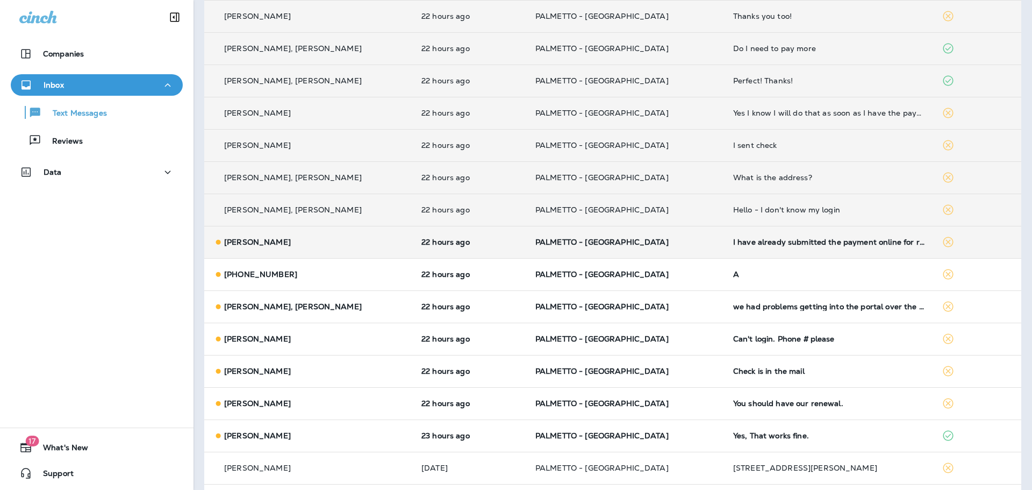
click at [244, 246] on p "[PERSON_NAME]" at bounding box center [257, 242] width 67 height 9
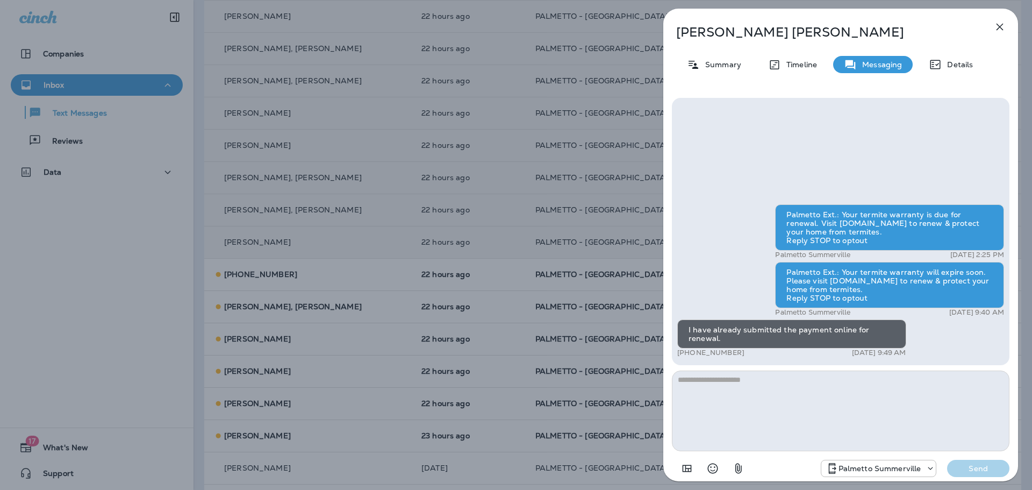
click at [726, 380] on textarea at bounding box center [841, 410] width 338 height 81
type textarea "**********"
click at [966, 476] on button "Send" at bounding box center [978, 468] width 62 height 17
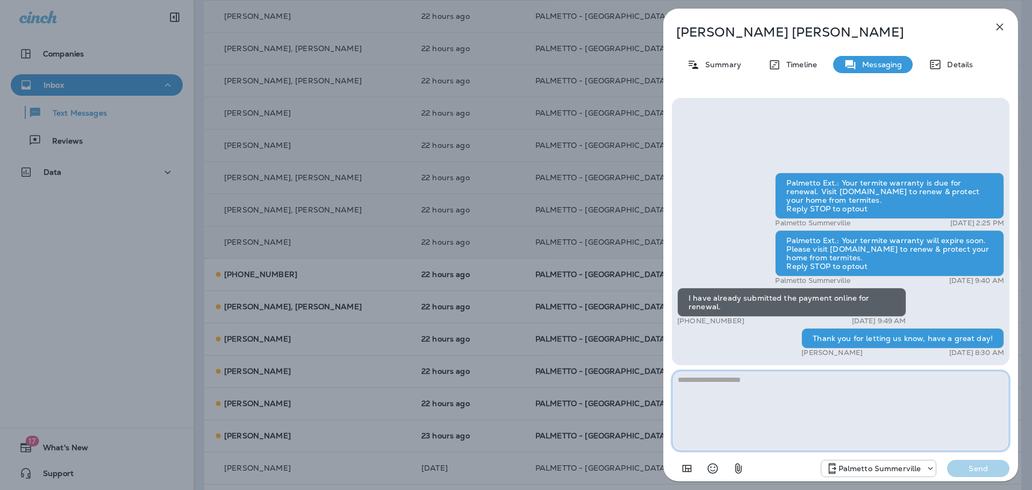
click at [756, 381] on textarea at bounding box center [841, 410] width 338 height 81
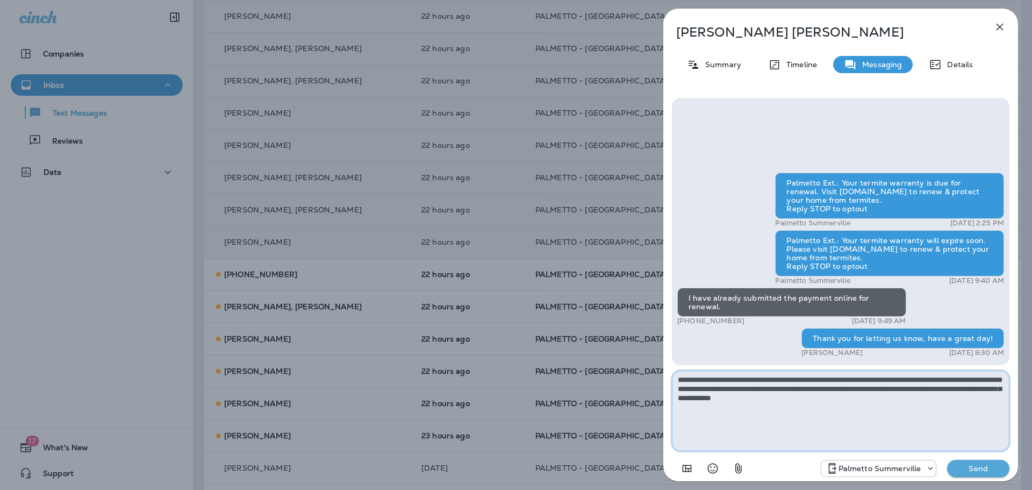
type textarea "**********"
click at [960, 477] on div "Palmetto Summerville Send" at bounding box center [841, 465] width 338 height 28
click at [978, 468] on p "Send" at bounding box center [978, 468] width 45 height 10
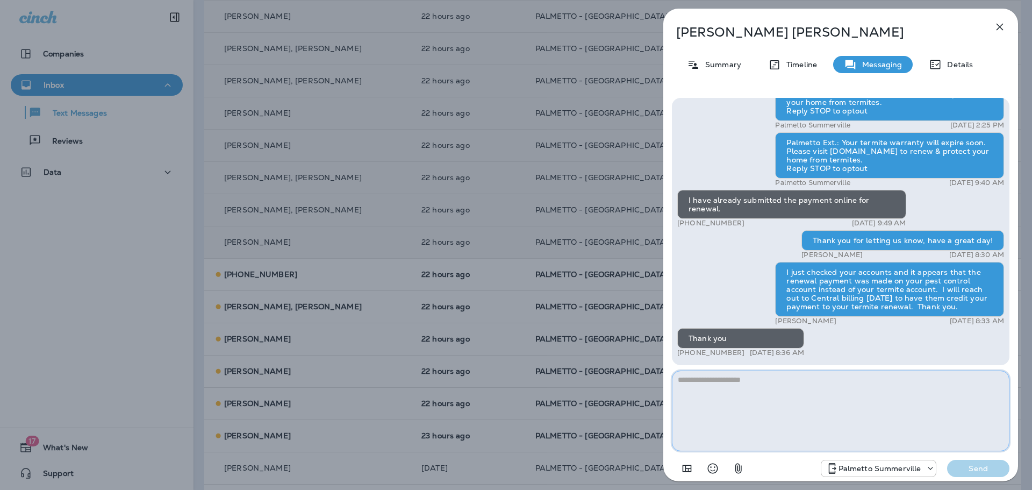
click at [713, 383] on textarea at bounding box center [841, 410] width 338 height 81
click at [776, 383] on textarea "**********" at bounding box center [841, 410] width 338 height 81
type textarea "**********"
click at [964, 472] on p "Send" at bounding box center [978, 468] width 45 height 10
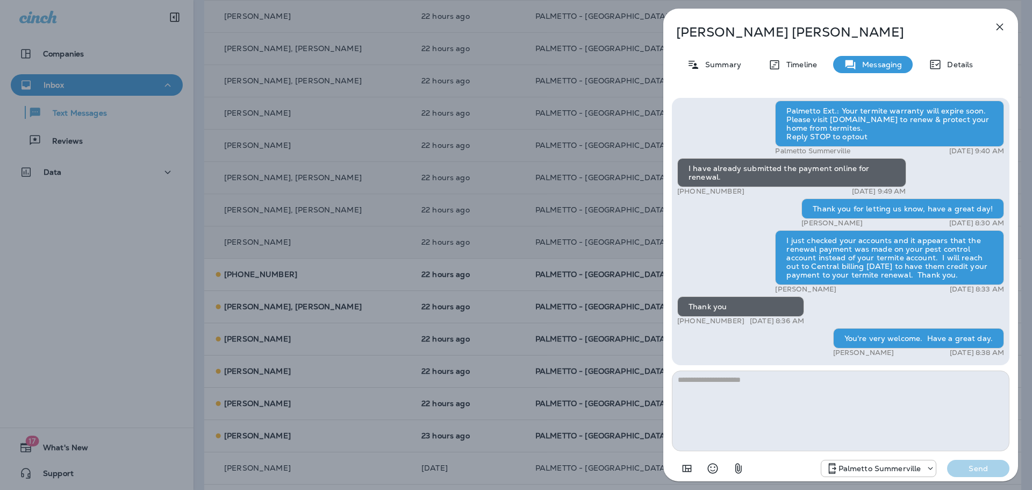
click at [996, 26] on icon "button" at bounding box center [999, 26] width 13 height 13
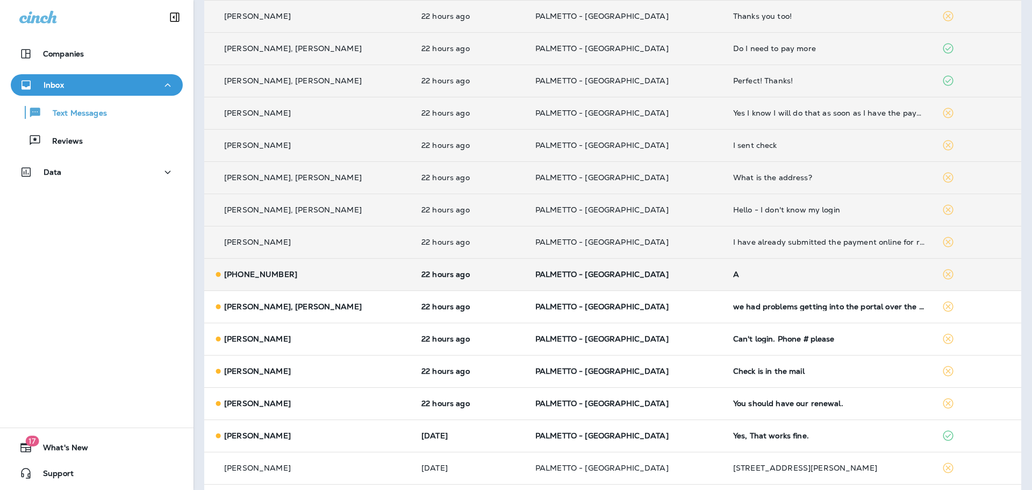
click at [221, 278] on icon at bounding box center [218, 274] width 11 height 11
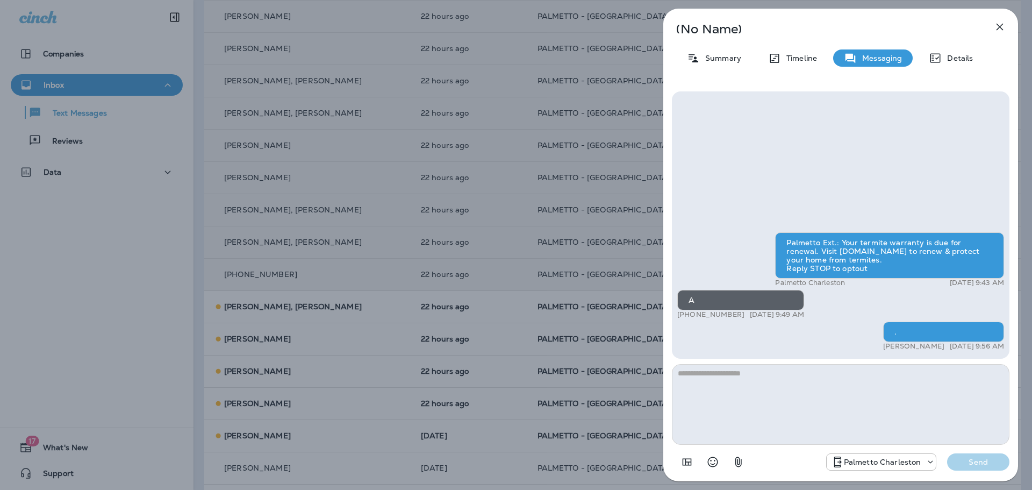
click at [999, 25] on icon "button" at bounding box center [999, 26] width 13 height 13
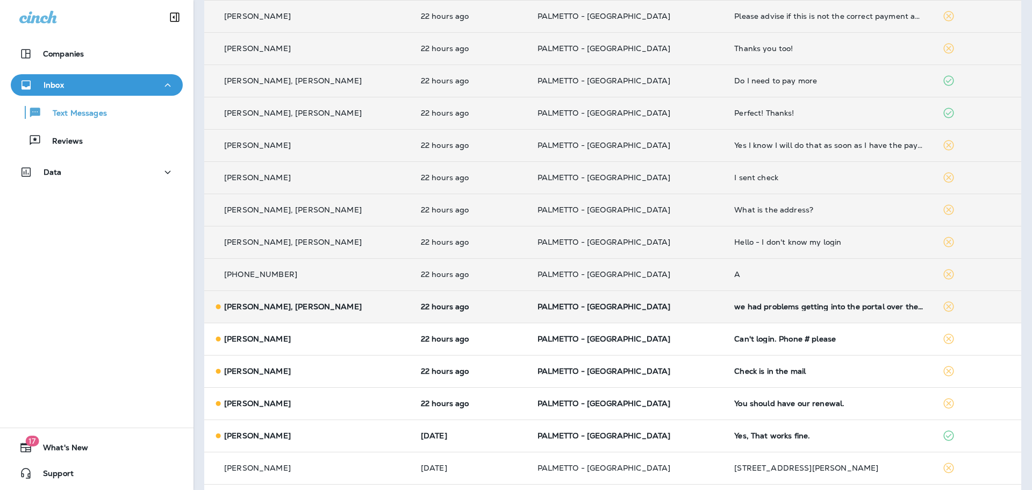
click at [246, 308] on p "[PERSON_NAME], [PERSON_NAME]" at bounding box center [293, 306] width 138 height 9
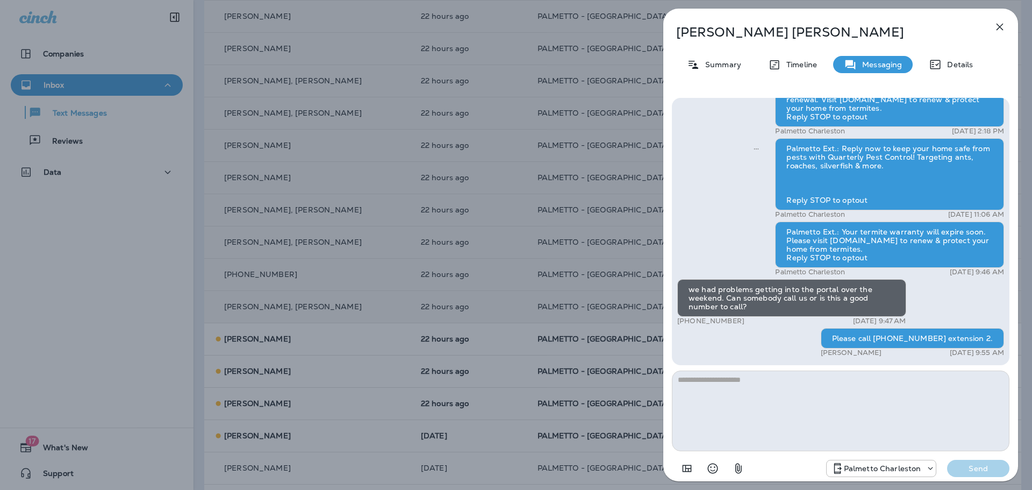
click at [999, 24] on icon "button" at bounding box center [999, 26] width 13 height 13
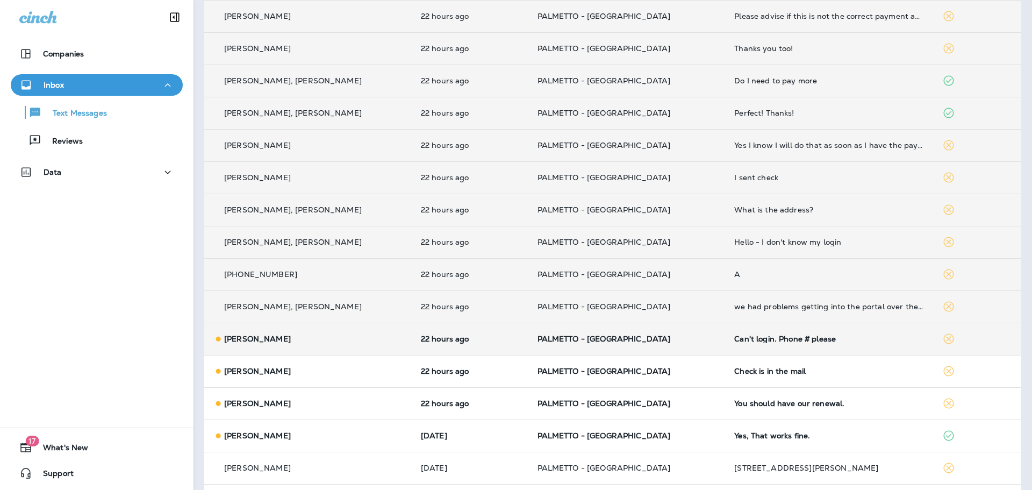
click at [233, 339] on p "[PERSON_NAME]" at bounding box center [257, 338] width 67 height 9
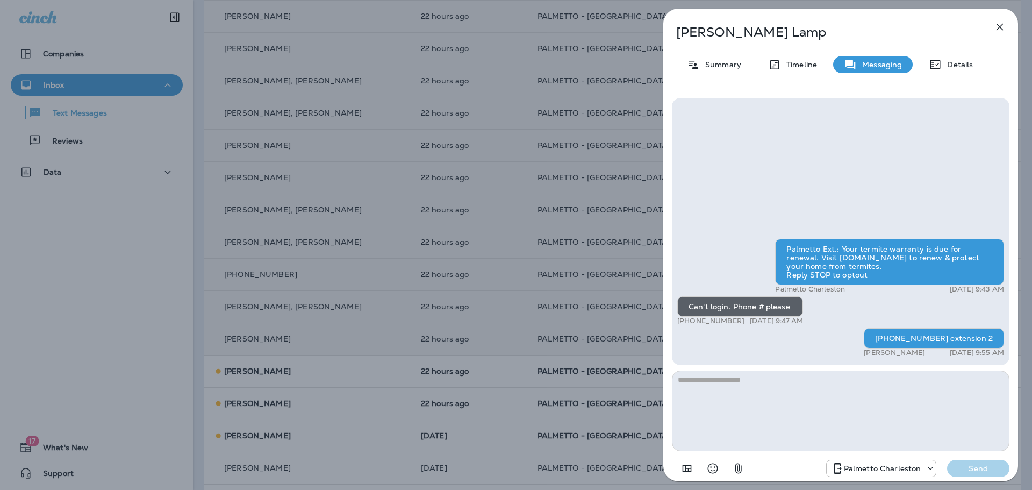
click at [1002, 26] on icon "button" at bounding box center [999, 26] width 13 height 13
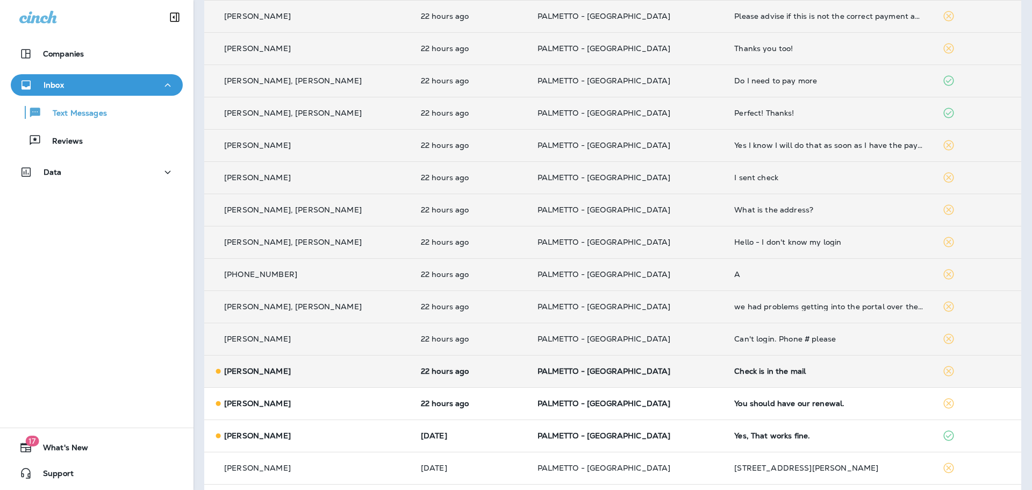
click at [223, 369] on icon at bounding box center [218, 370] width 11 height 11
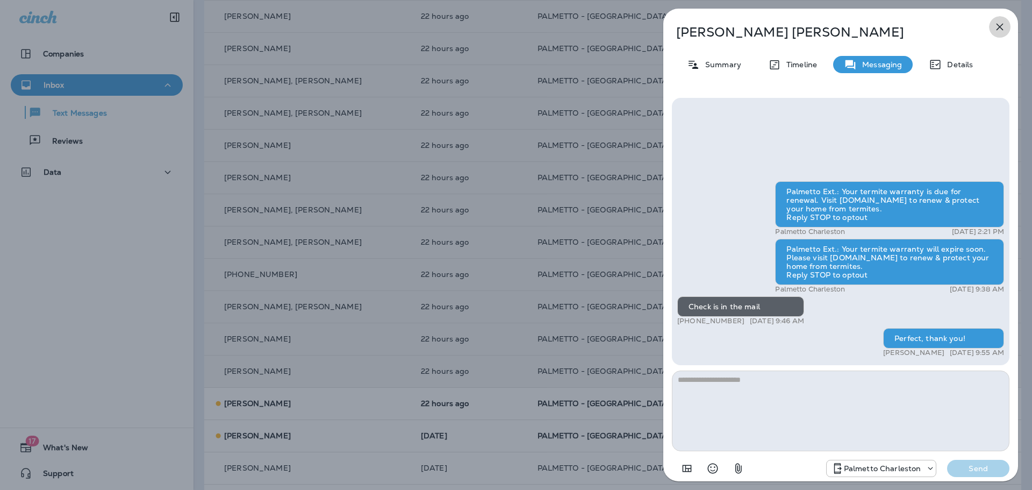
click at [995, 27] on icon "button" at bounding box center [999, 26] width 13 height 13
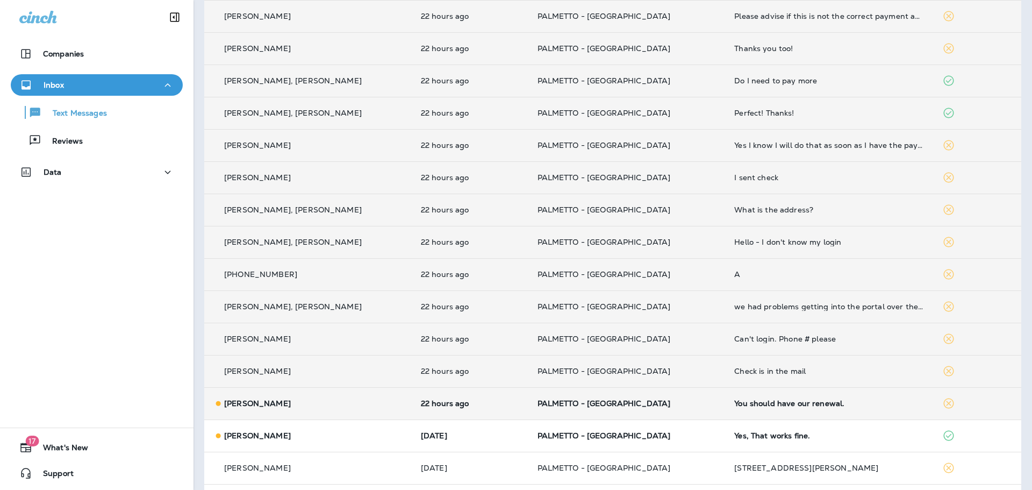
click at [236, 406] on p "[PERSON_NAME]" at bounding box center [257, 403] width 67 height 9
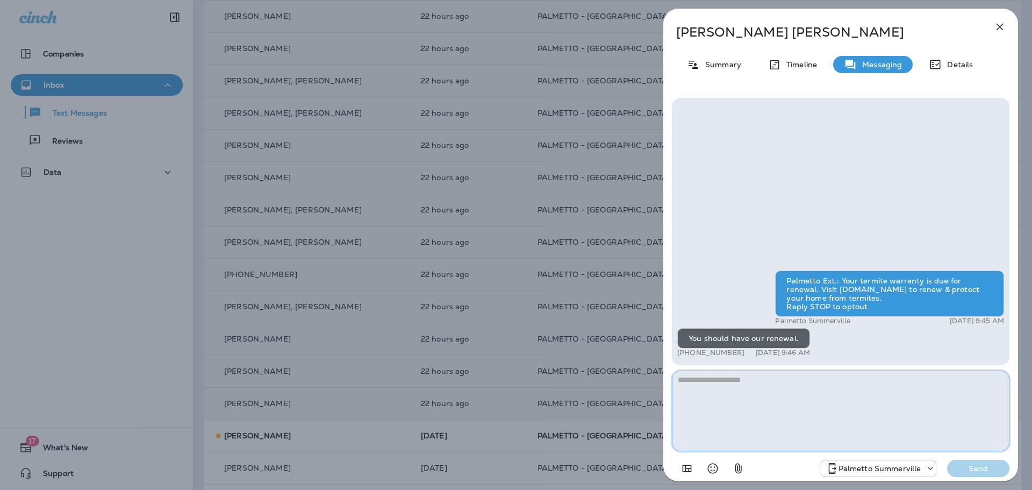
click at [694, 378] on textarea at bounding box center [841, 410] width 338 height 81
type textarea "**********"
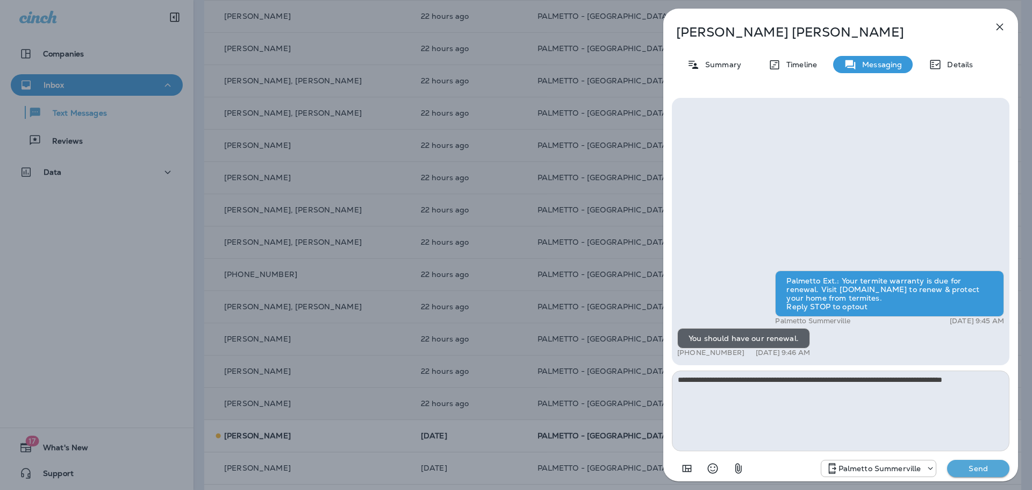
click at [990, 475] on button "Send" at bounding box center [978, 468] width 62 height 17
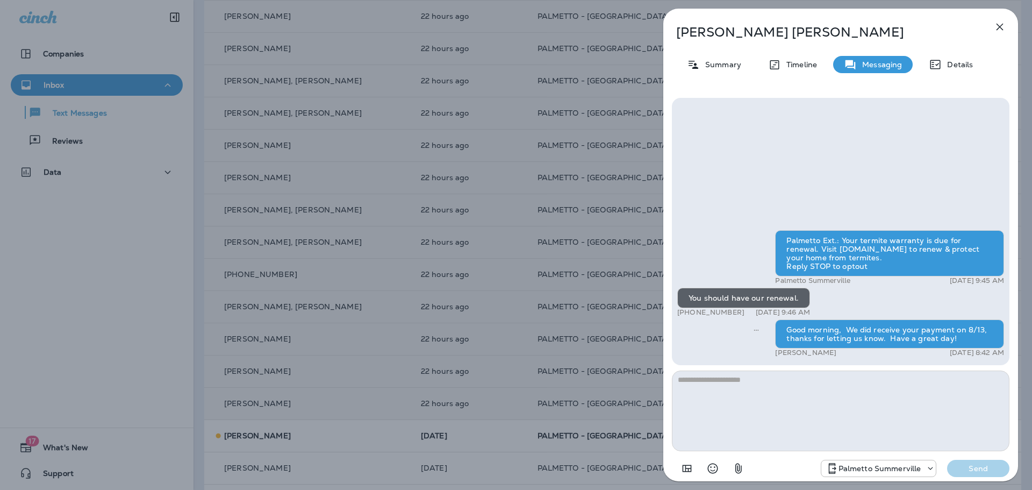
click at [1001, 27] on icon "button" at bounding box center [999, 26] width 13 height 13
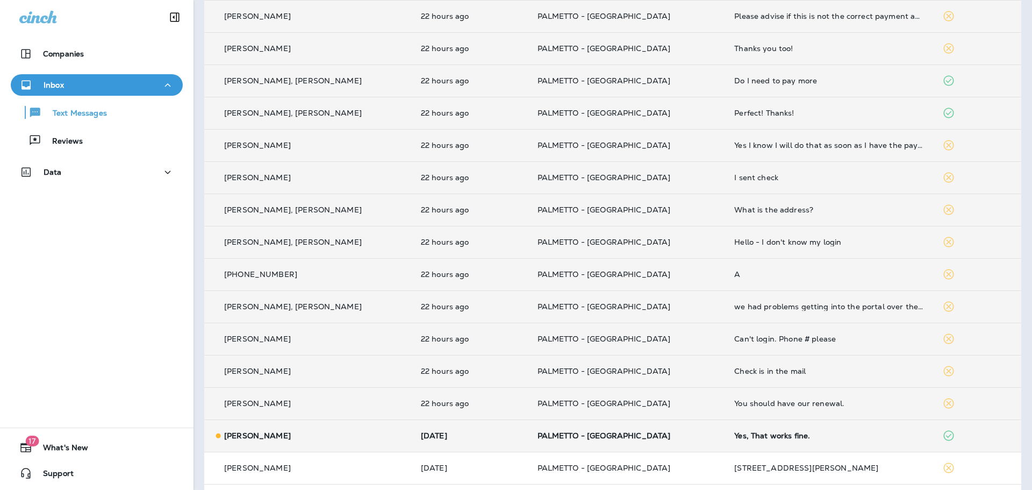
click at [241, 434] on p "[PERSON_NAME]" at bounding box center [257, 435] width 67 height 9
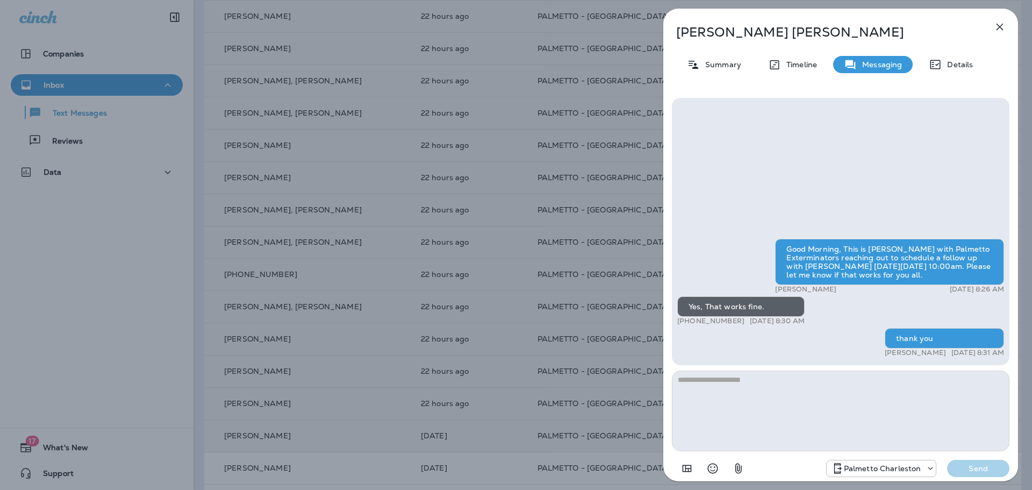
click at [999, 25] on icon "button" at bounding box center [999, 27] width 7 height 7
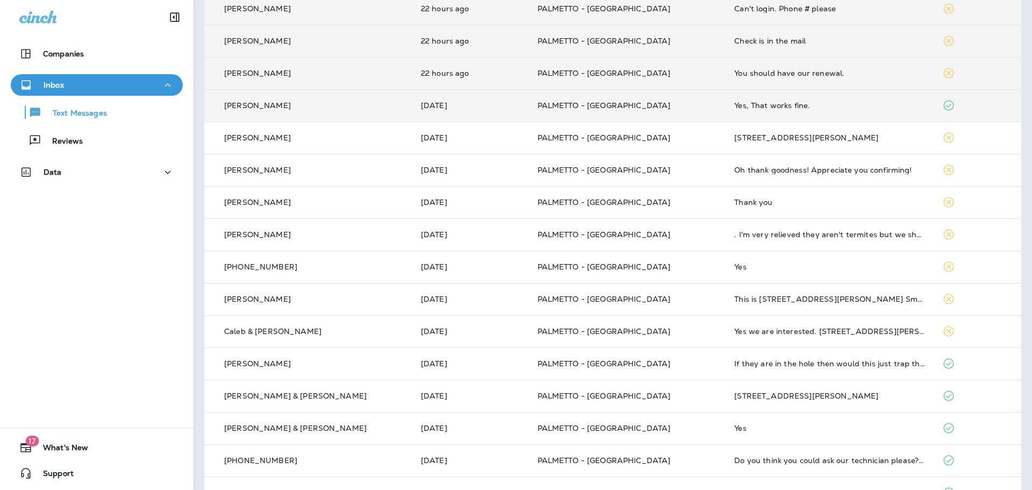
scroll to position [1029, 0]
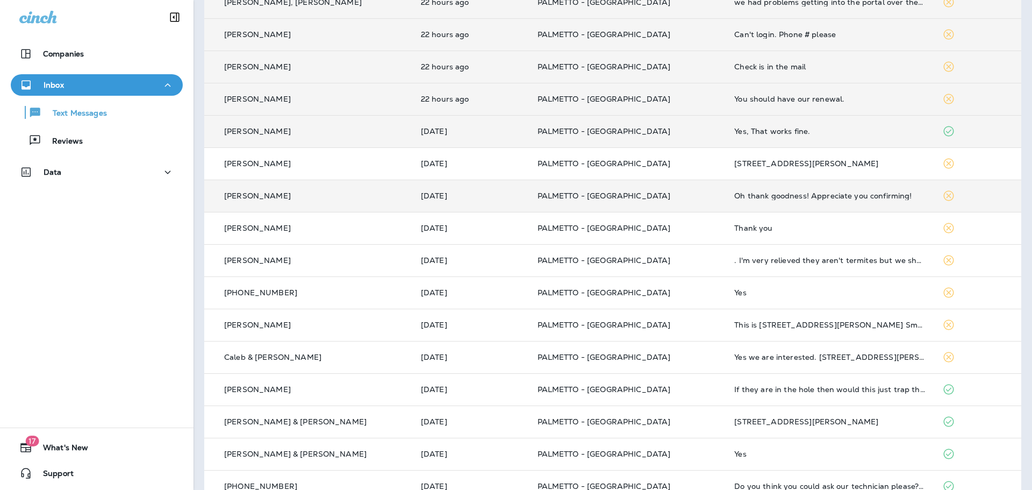
click at [266, 196] on p "[PERSON_NAME]" at bounding box center [257, 195] width 67 height 9
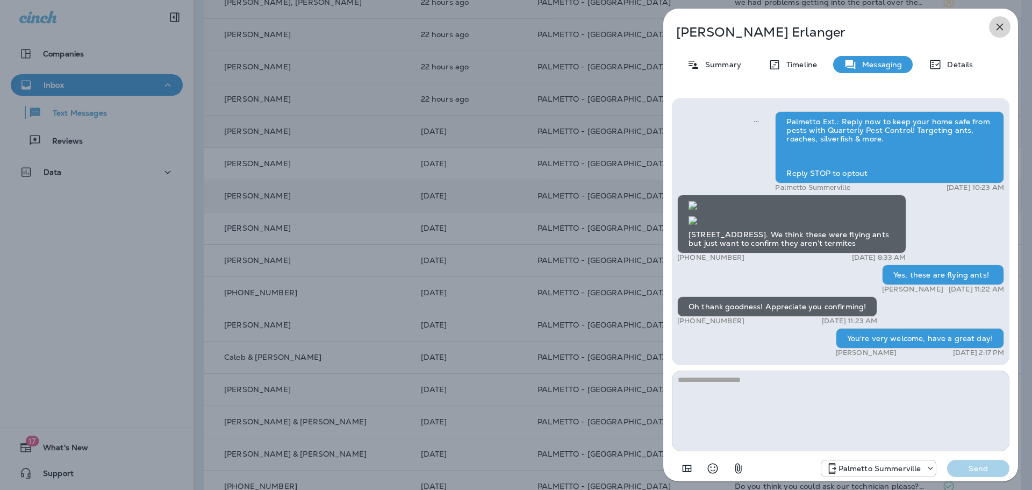
click at [997, 23] on icon "button" at bounding box center [999, 26] width 13 height 13
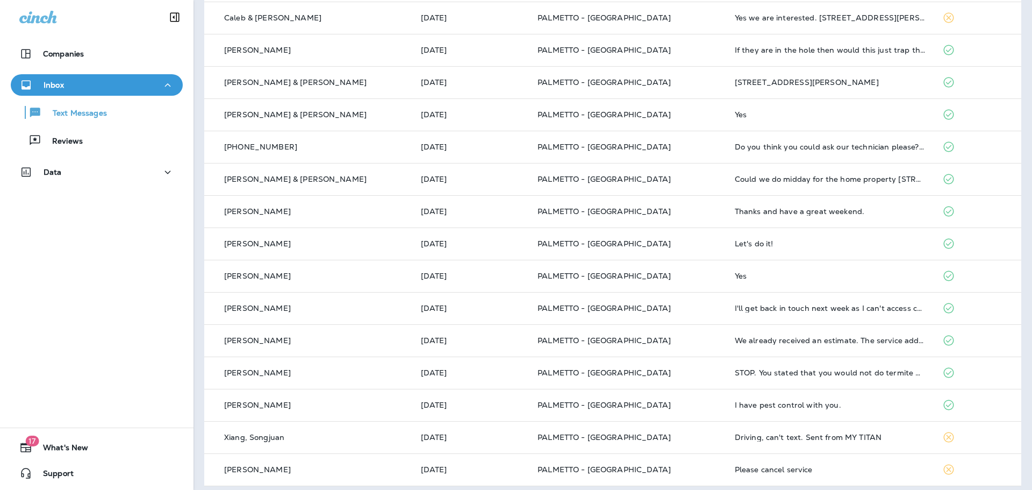
scroll to position [1375, 0]
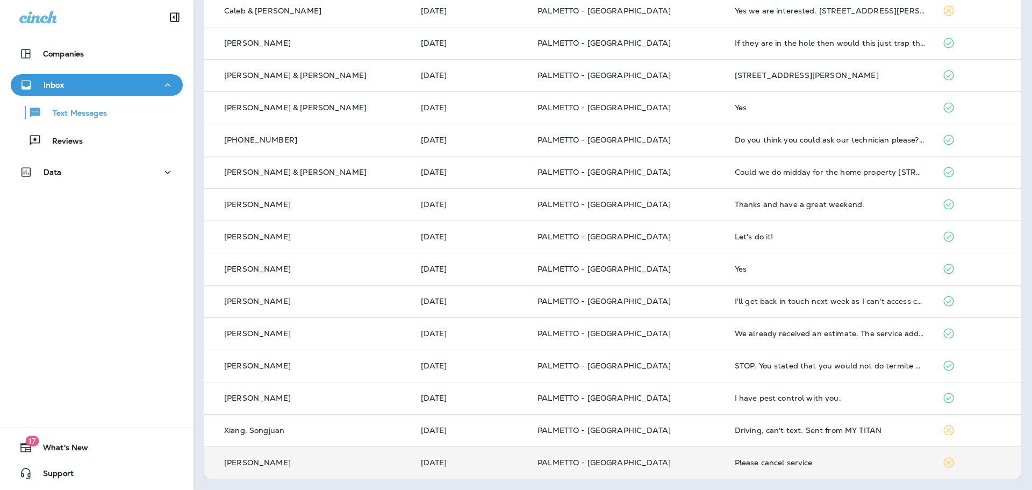
click at [261, 464] on p "[PERSON_NAME]" at bounding box center [257, 462] width 67 height 9
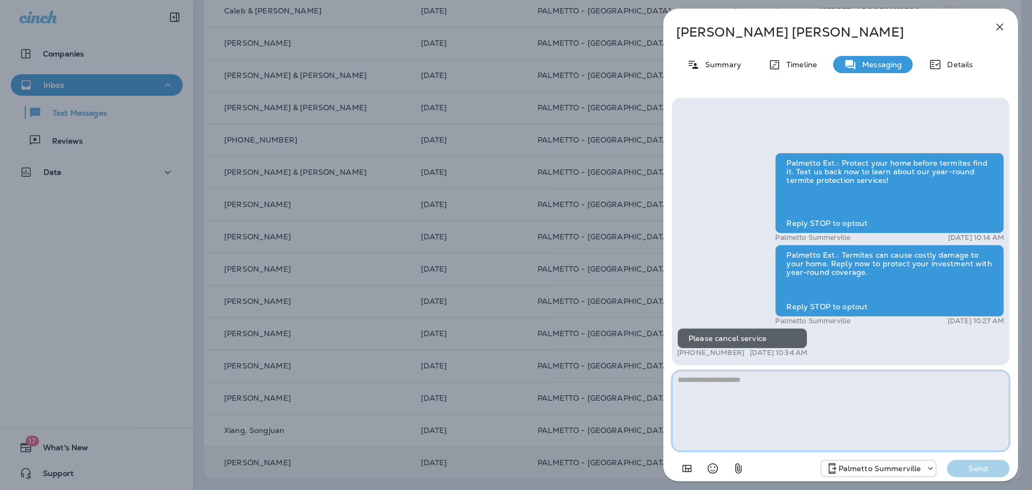
click at [686, 378] on textarea at bounding box center [841, 410] width 338 height 81
click at [820, 375] on textarea "**********" at bounding box center [841, 410] width 338 height 81
type textarea "*"
click at [711, 378] on textarea at bounding box center [841, 410] width 338 height 81
type textarea "*"
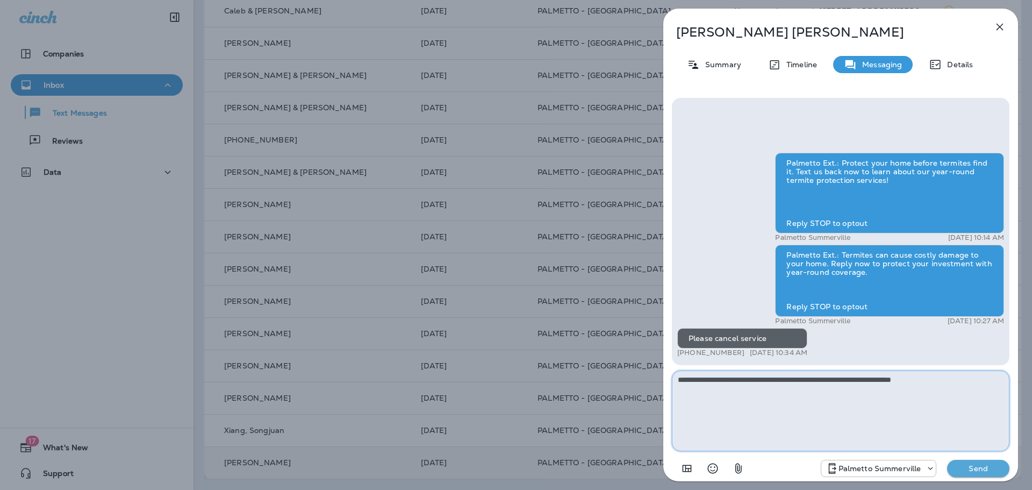
drag, startPoint x: 834, startPoint y: 379, endPoint x: 817, endPoint y: 379, distance: 16.7
click at [817, 379] on textarea "**********" at bounding box center [841, 410] width 338 height 81
click at [957, 382] on textarea "**********" at bounding box center [841, 410] width 338 height 81
type textarea "**********"
click at [972, 474] on button "Send" at bounding box center [978, 468] width 62 height 17
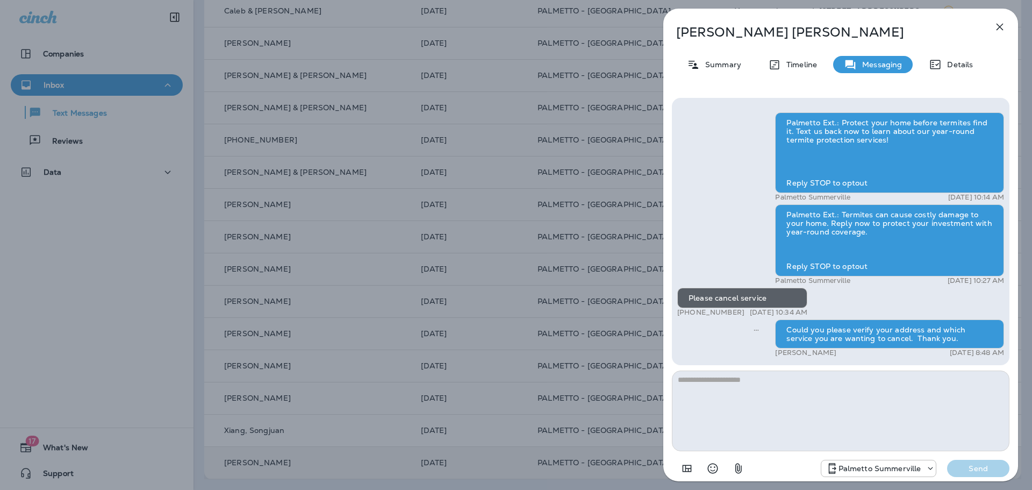
click at [1003, 24] on icon "button" at bounding box center [999, 27] width 7 height 7
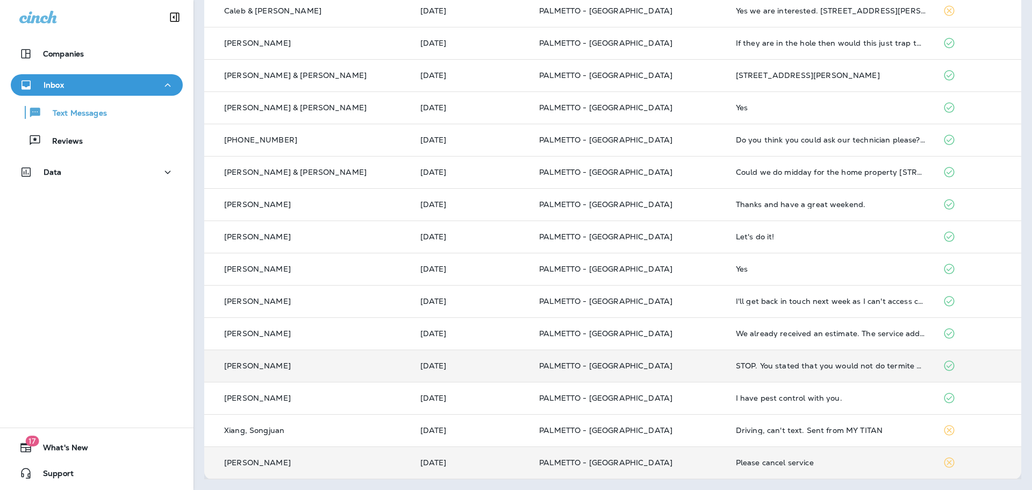
click at [229, 362] on p "[PERSON_NAME]" at bounding box center [257, 365] width 67 height 9
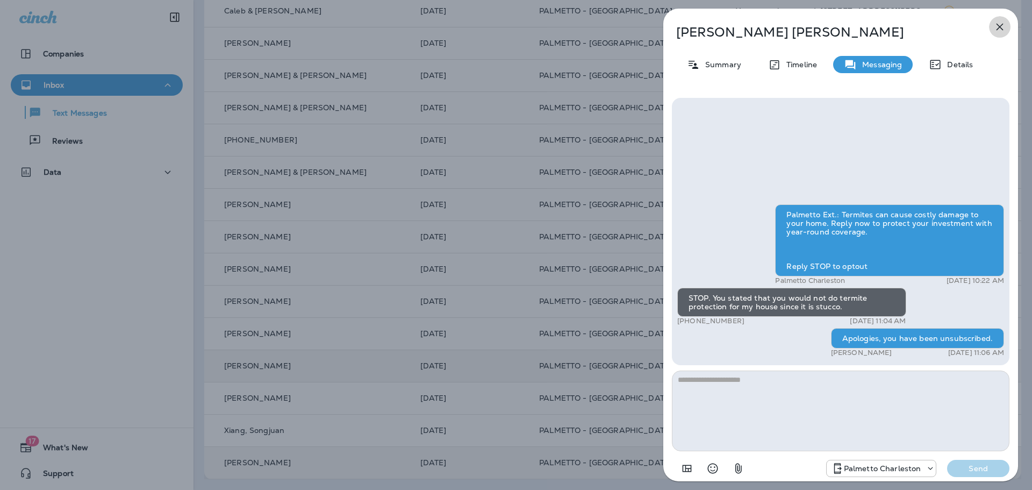
click at [1000, 27] on icon "button" at bounding box center [999, 27] width 7 height 7
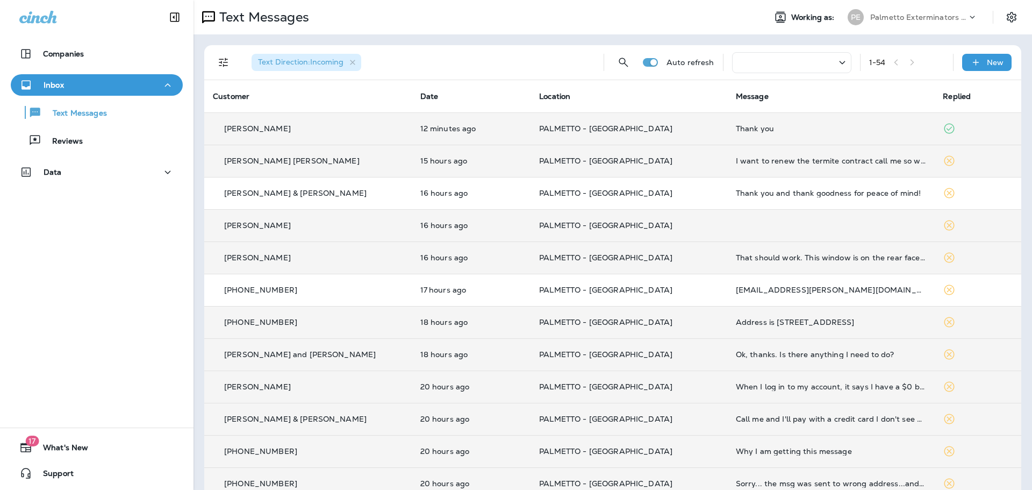
click at [268, 160] on p "[PERSON_NAME] [PERSON_NAME]" at bounding box center [291, 160] width 135 height 9
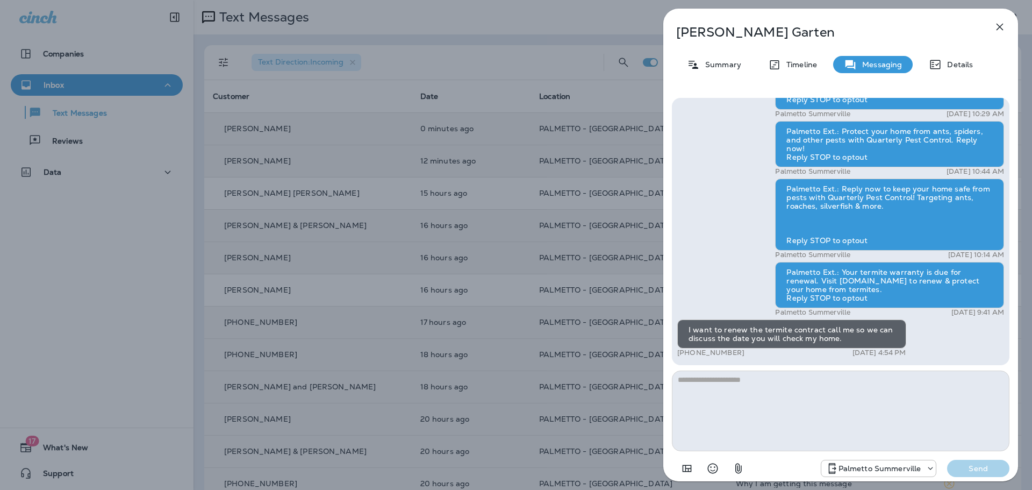
click at [999, 25] on icon "button" at bounding box center [999, 26] width 13 height 13
